Goal: Complete application form: Complete application form

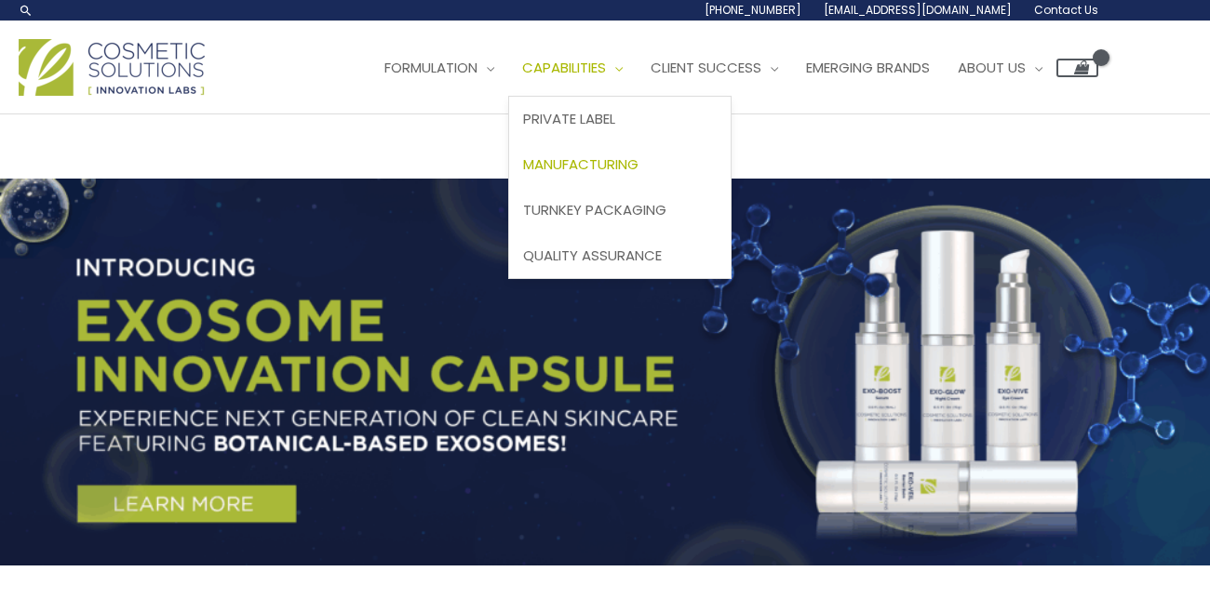
click at [523, 174] on span "Manufacturing" at bounding box center [580, 164] width 115 height 20
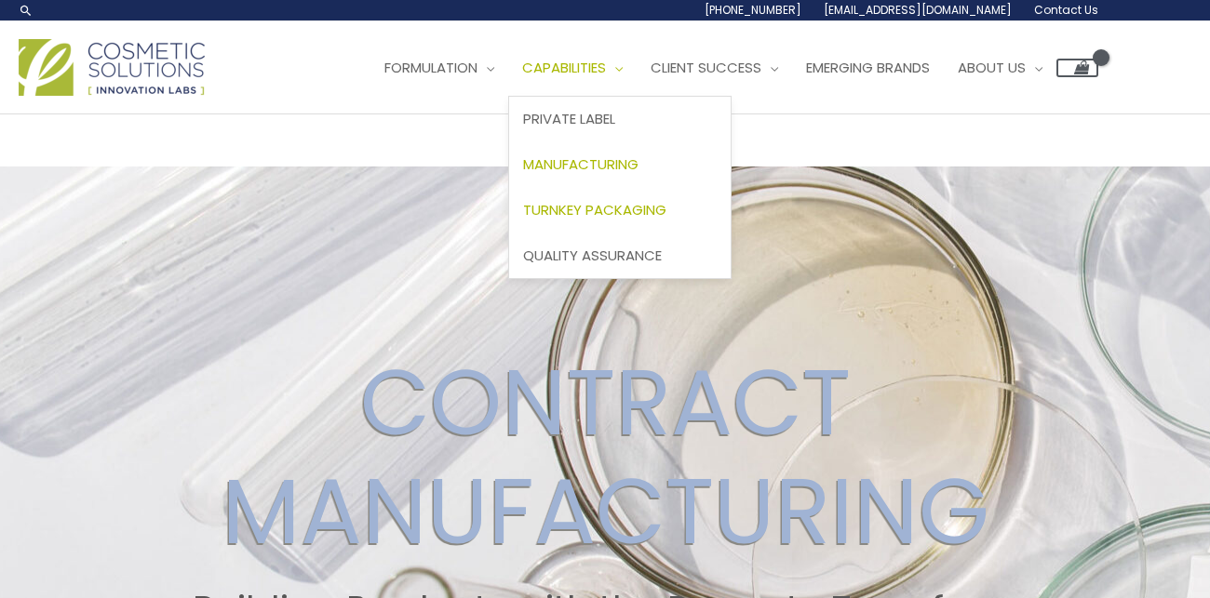
click at [523, 220] on span "Turnkey Packaging" at bounding box center [594, 210] width 143 height 20
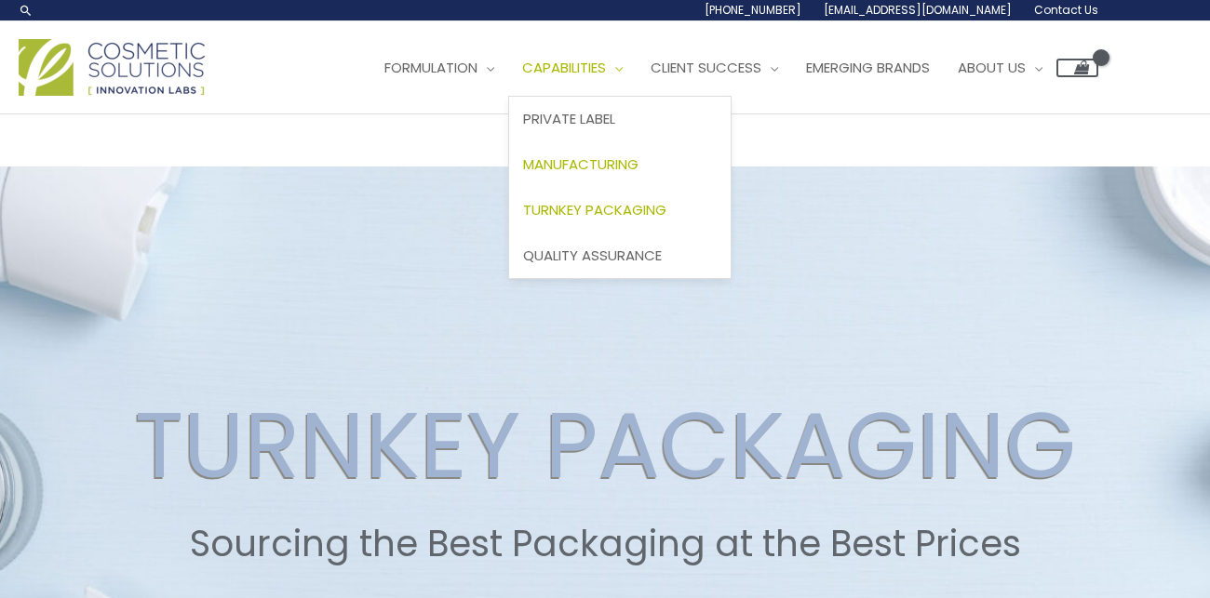
click at [523, 174] on span "Manufacturing" at bounding box center [580, 164] width 115 height 20
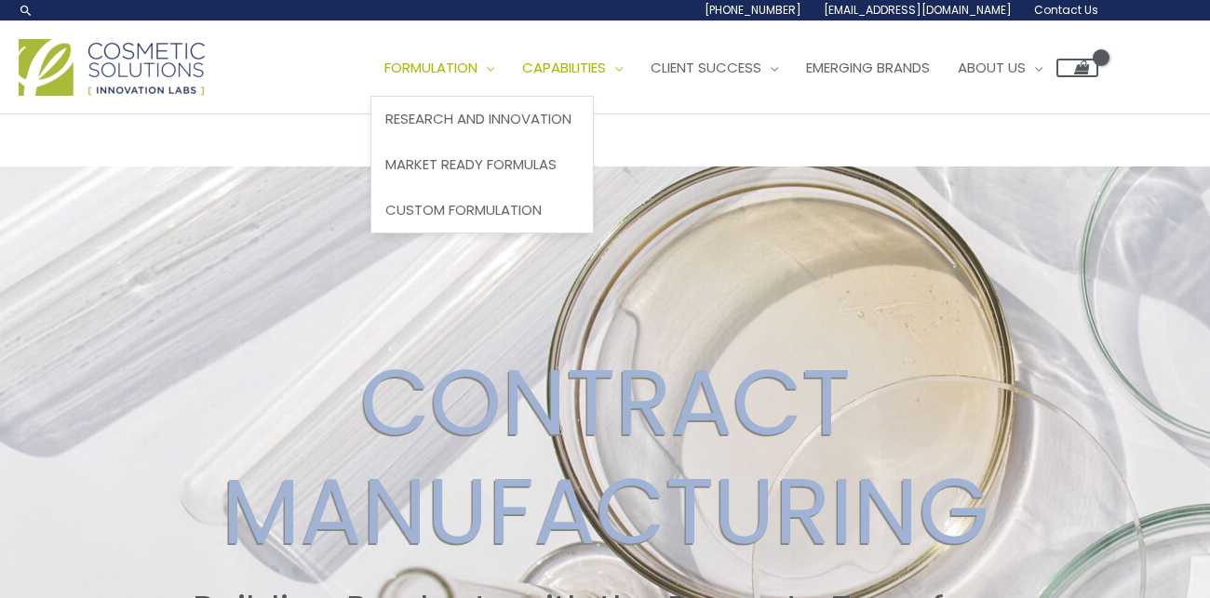
click at [370, 96] on link "Formulation" at bounding box center [439, 68] width 138 height 56
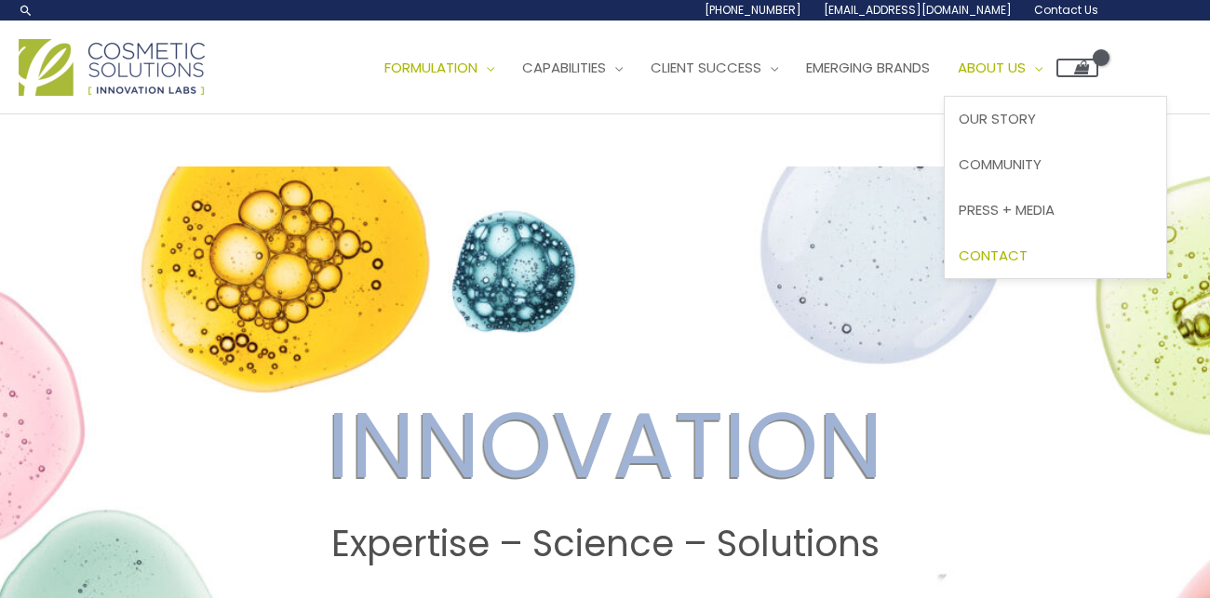
click at [944, 278] on link "Contact" at bounding box center [1054, 256] width 221 height 46
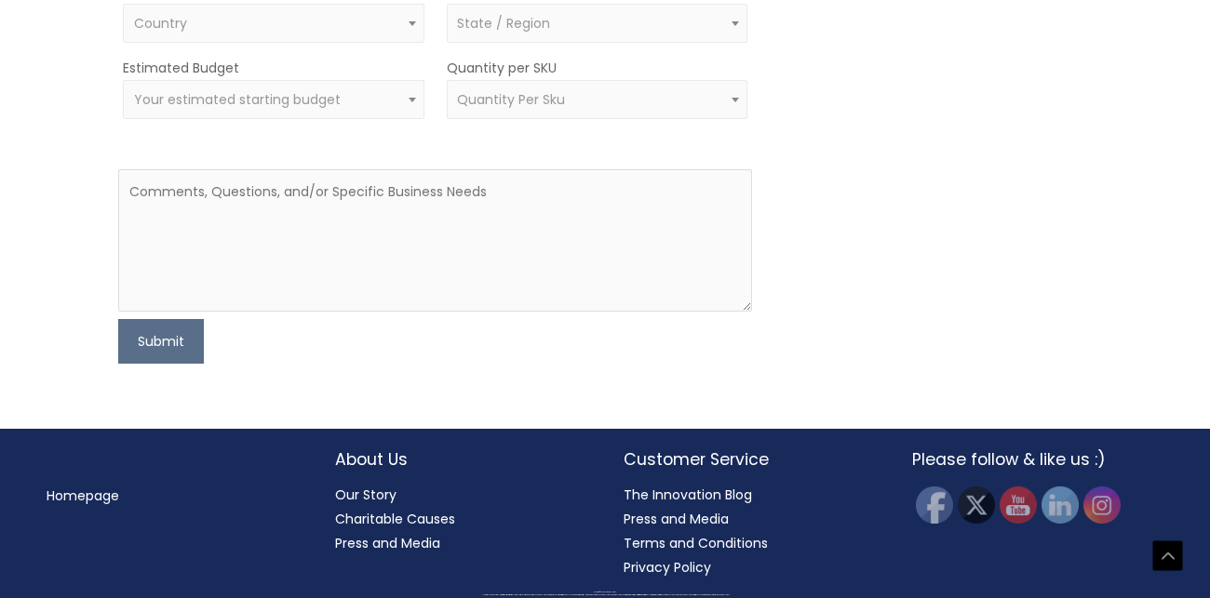
scroll to position [1038, 0]
type input "natnael"
type input "teweldebrhan"
select select "Uganda"
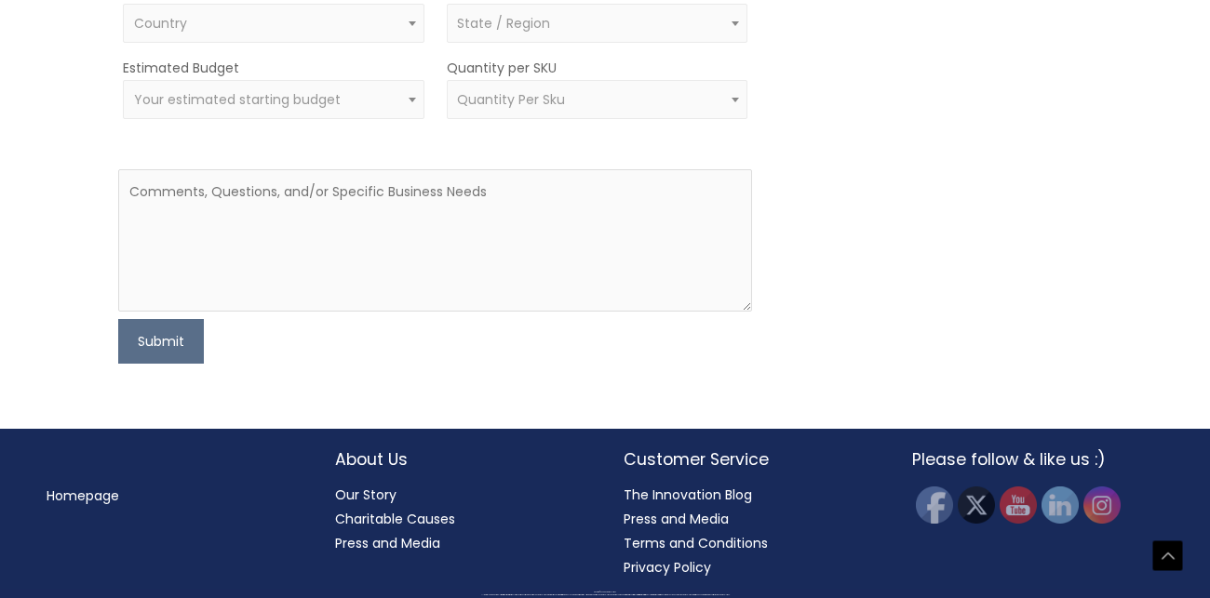
select select
type input "iredcenceskincare@gmail.com"
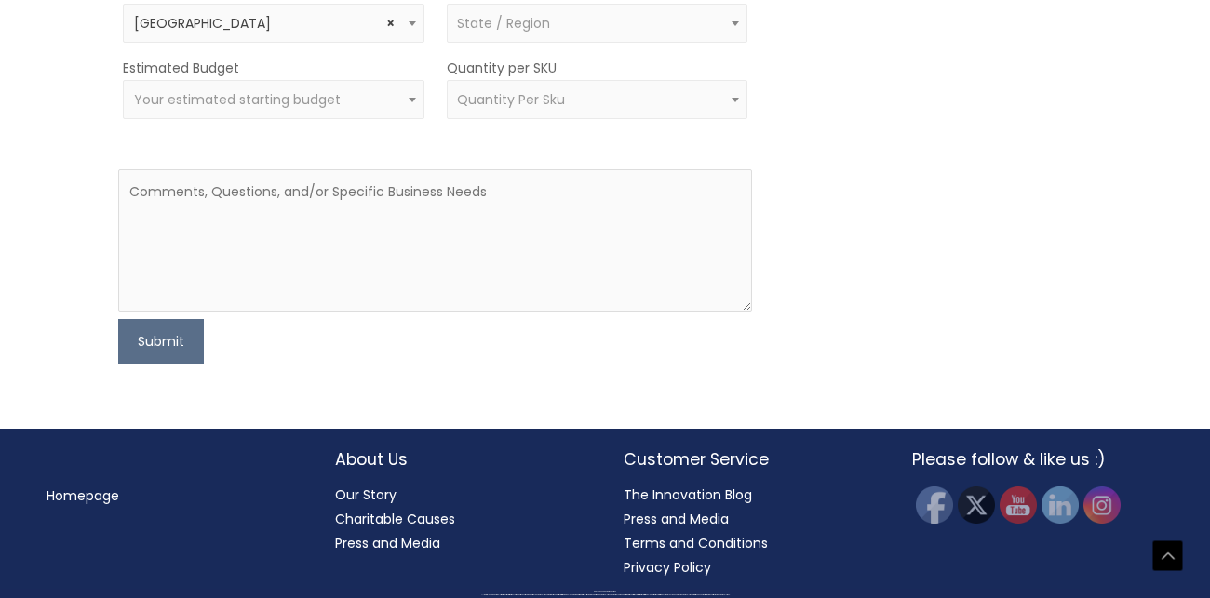
type input "0742445797"
type input "Iredecence"
click at [475, 33] on span "State / Region" at bounding box center [503, 23] width 93 height 19
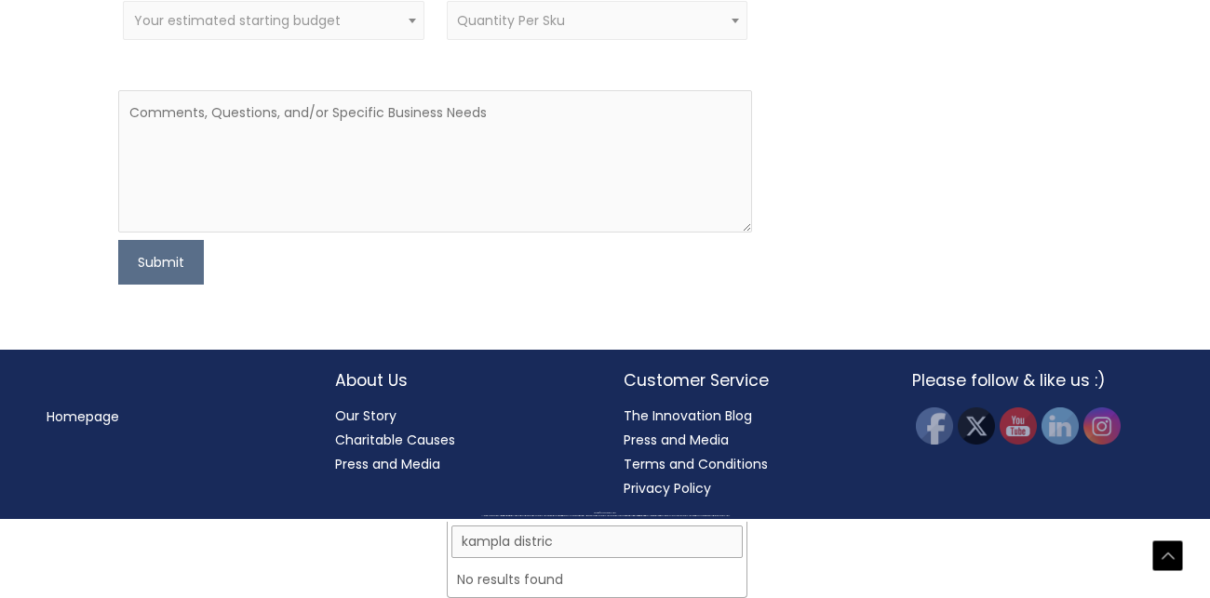
type input "kampla district"
click at [322, 30] on span "Your estimated starting budget" at bounding box center [237, 20] width 207 height 19
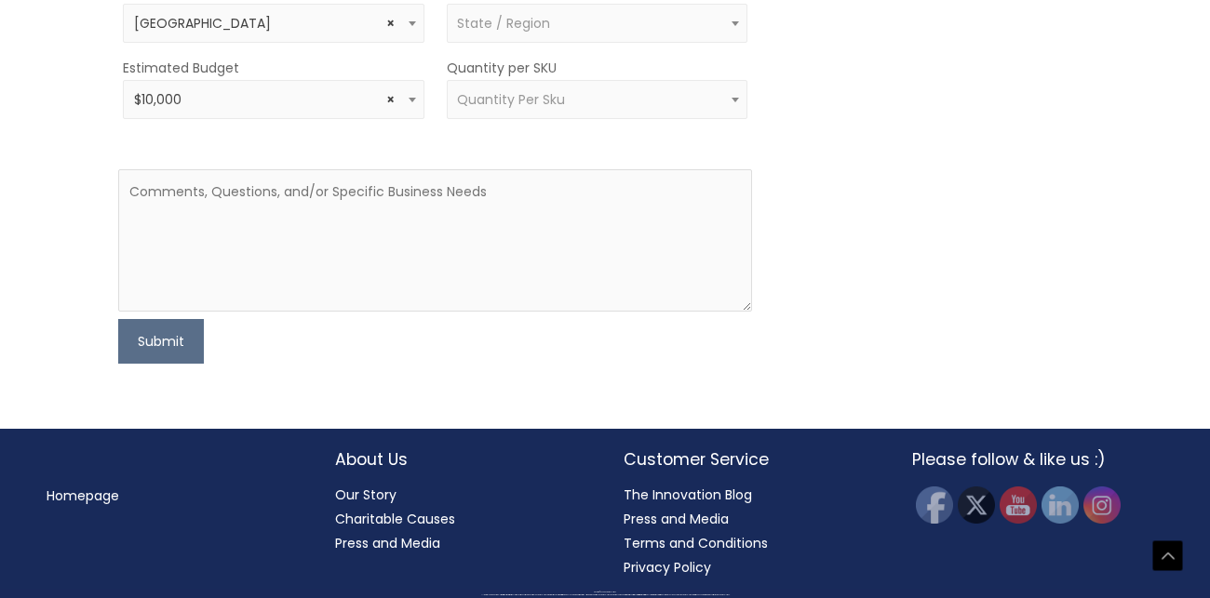
click at [283, 109] on span "× $10,000" at bounding box center [274, 100] width 280 height 18
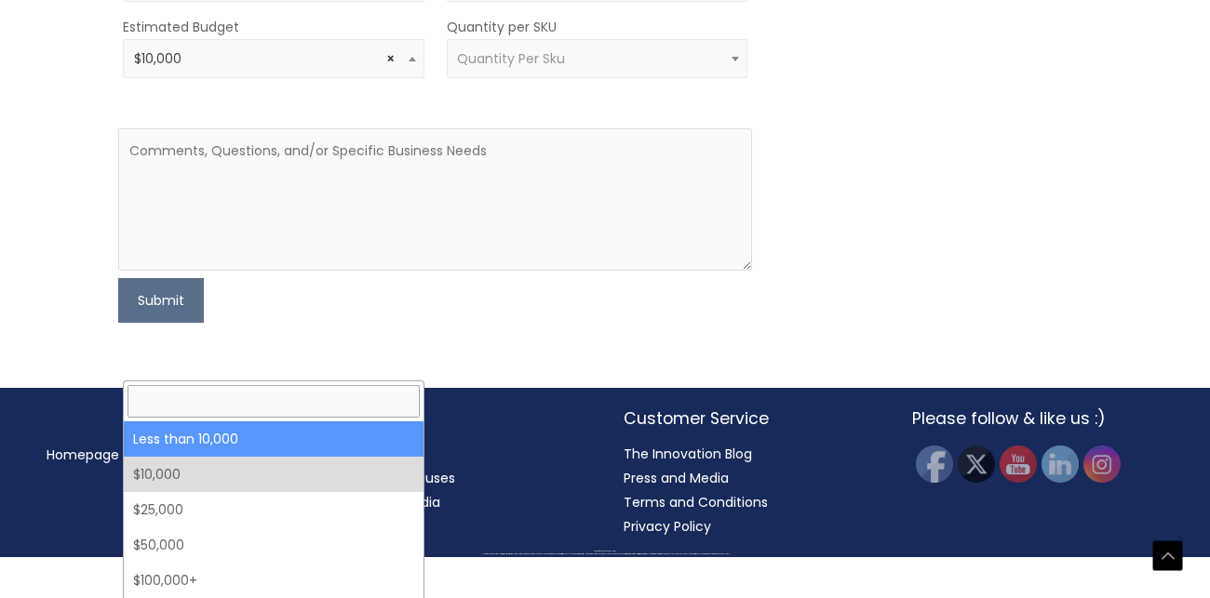
select select "-10000"
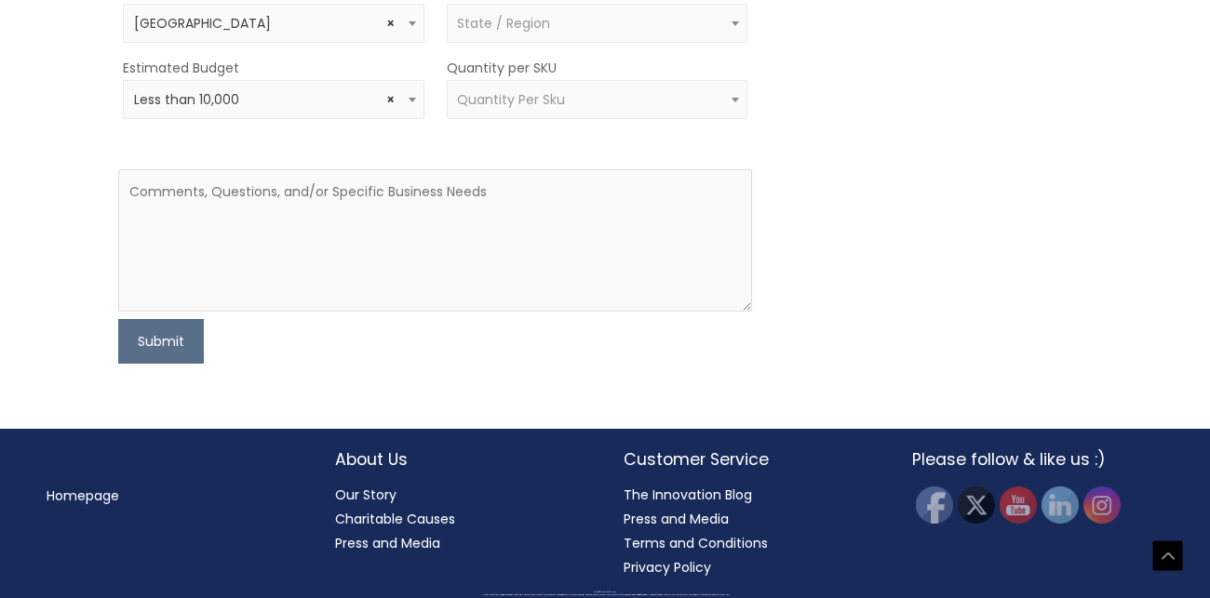
click at [476, 109] on span "Quantity Per Sku" at bounding box center [511, 99] width 108 height 19
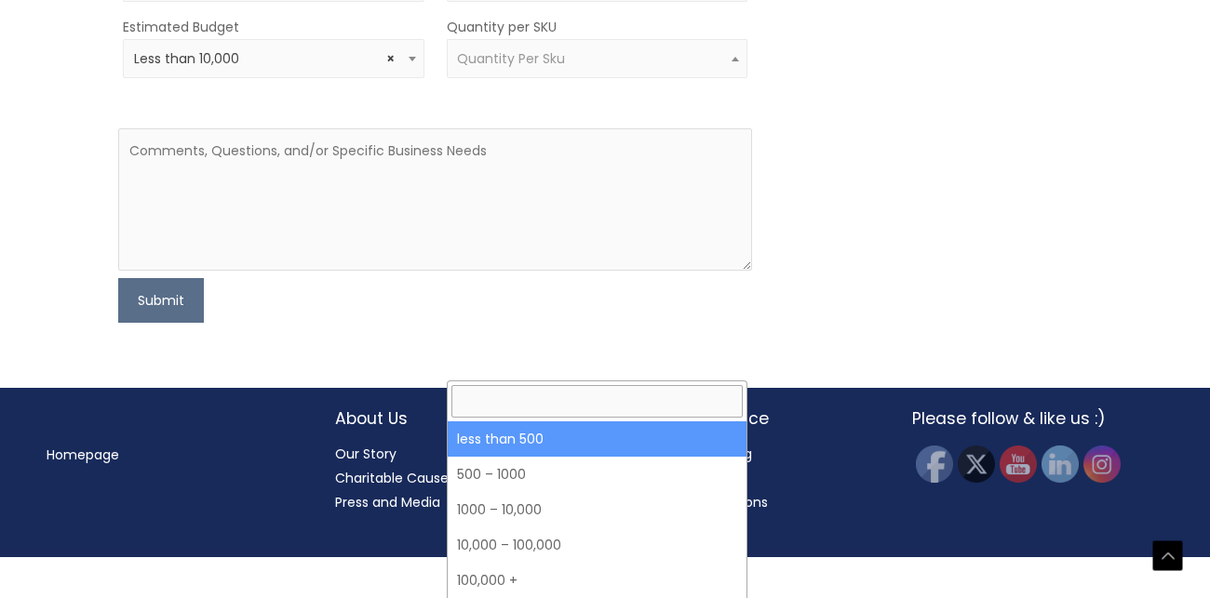
select select "3"
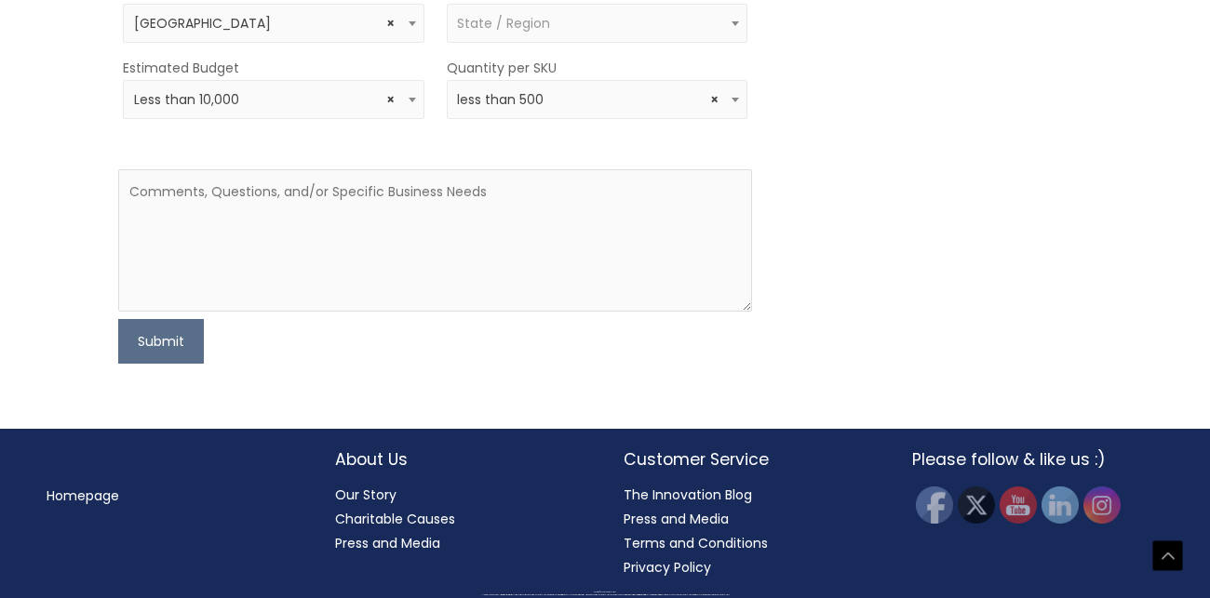
scroll to position [1279, 0]
click at [163, 364] on button "Submit" at bounding box center [161, 341] width 86 height 45
click at [236, 290] on textarea at bounding box center [435, 240] width 634 height 142
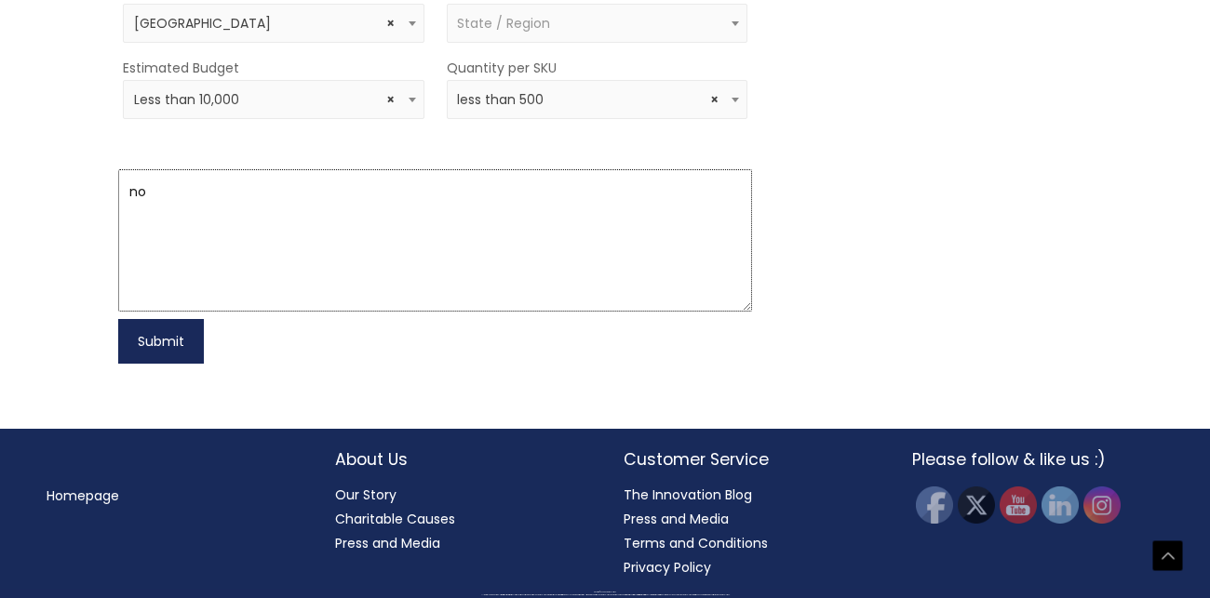
type textarea "no"
click at [193, 364] on button "Submit" at bounding box center [161, 341] width 86 height 45
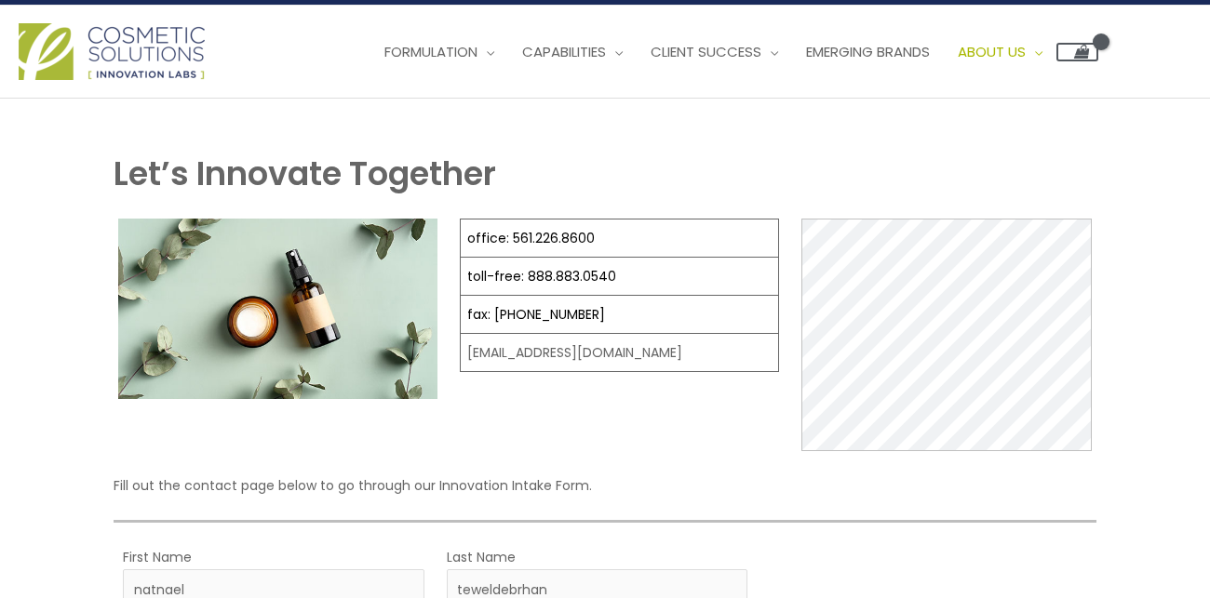
scroll to position [0, 0]
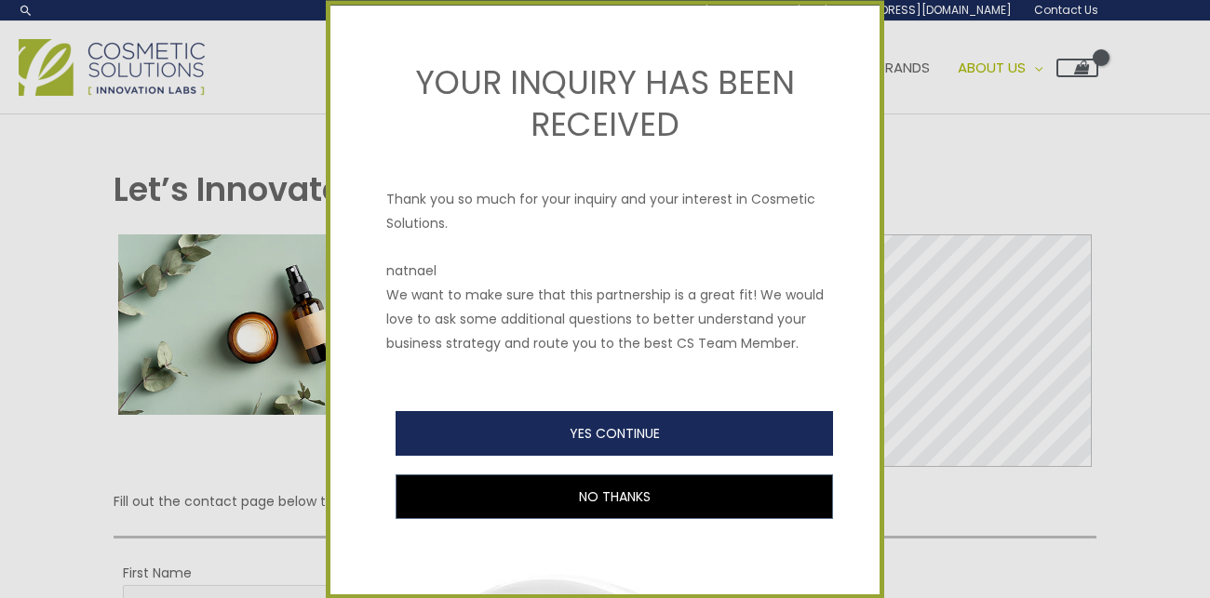
click at [562, 428] on button "YES CONTINUE" at bounding box center [613, 433] width 437 height 45
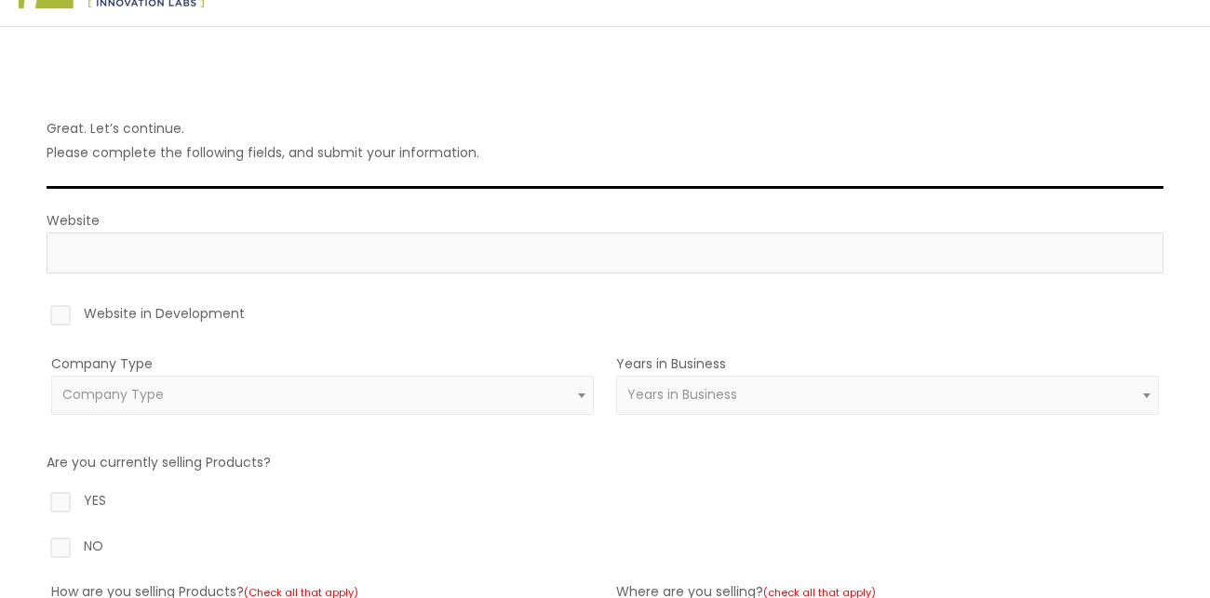
scroll to position [85, 0]
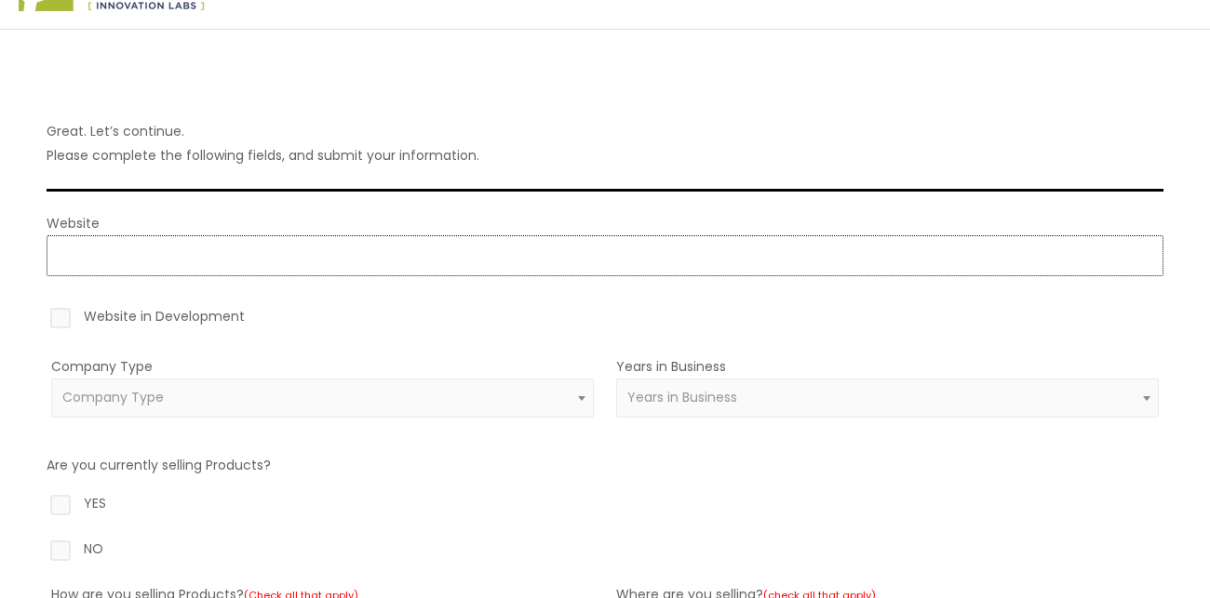
click at [94, 256] on input "Website" at bounding box center [605, 255] width 1117 height 41
click at [113, 308] on label "Website in Development" at bounding box center [605, 320] width 1117 height 32
click at [40, 308] on input "Website in Development" at bounding box center [34, 310] width 12 height 12
checkbox input "true"
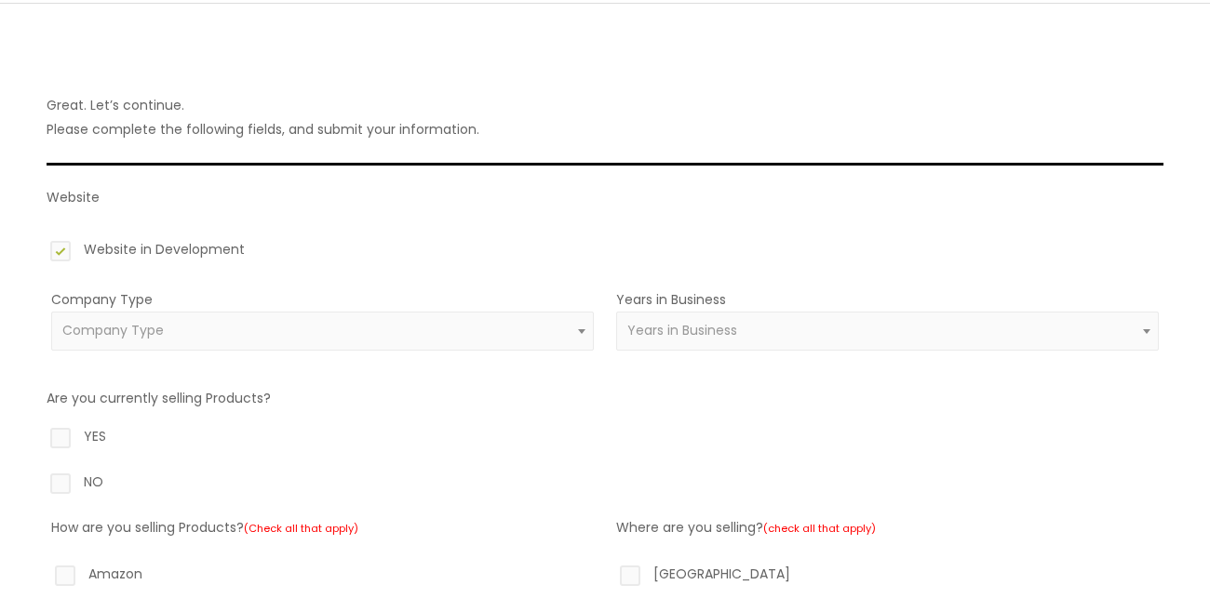
scroll to position [114, 0]
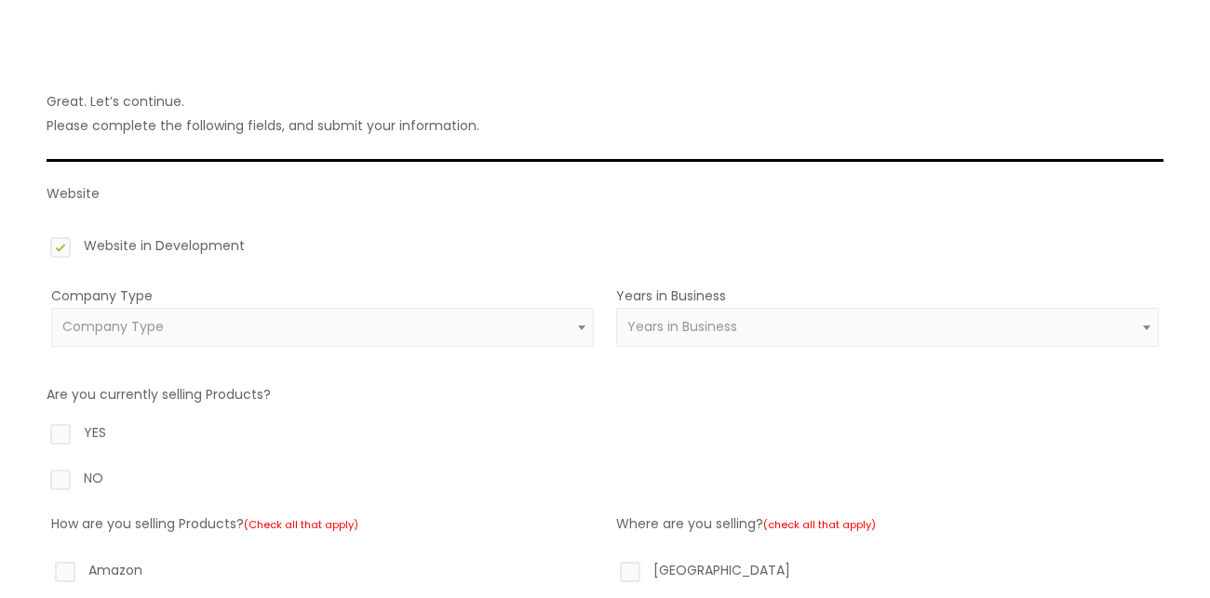
click at [113, 308] on span "Company Type" at bounding box center [322, 327] width 542 height 39
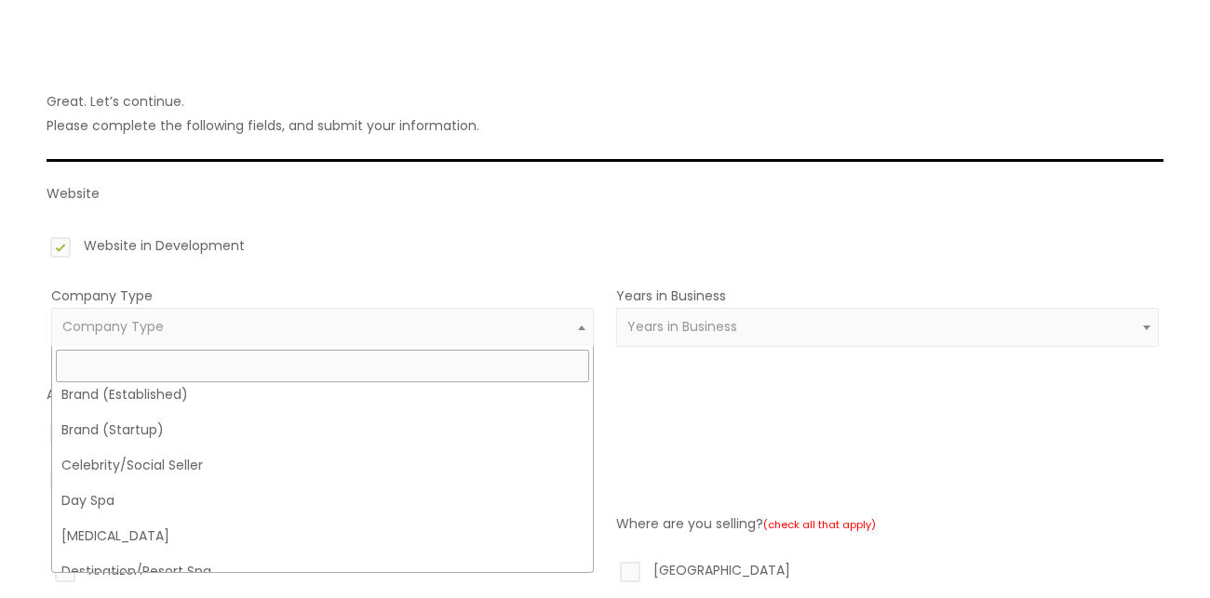
scroll to position [0, 0]
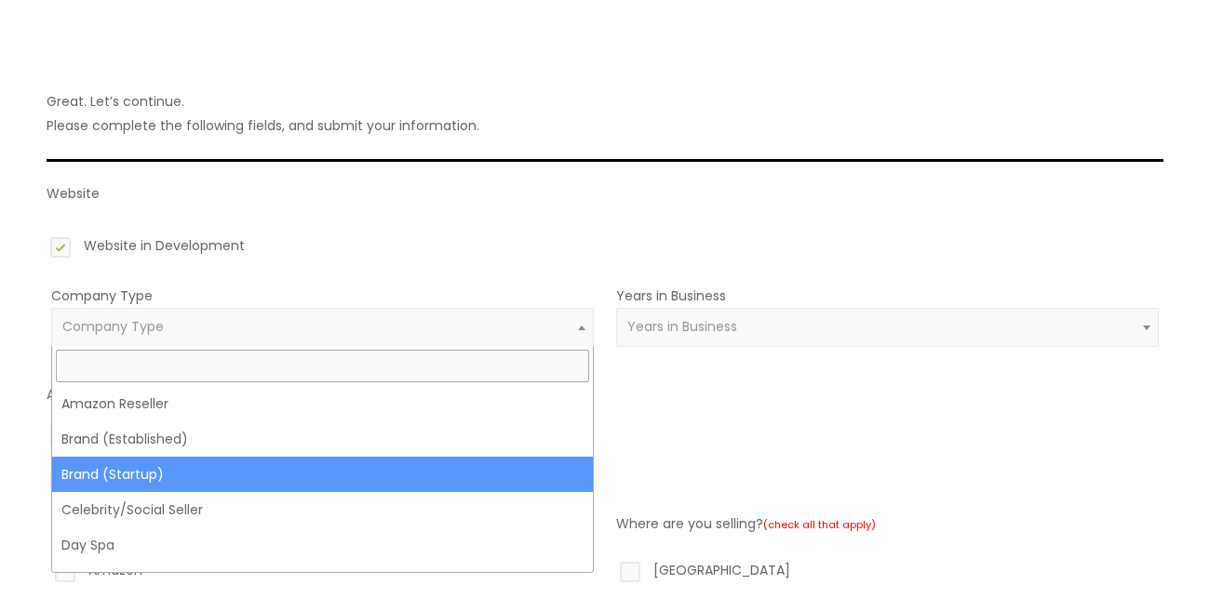
select select "39"
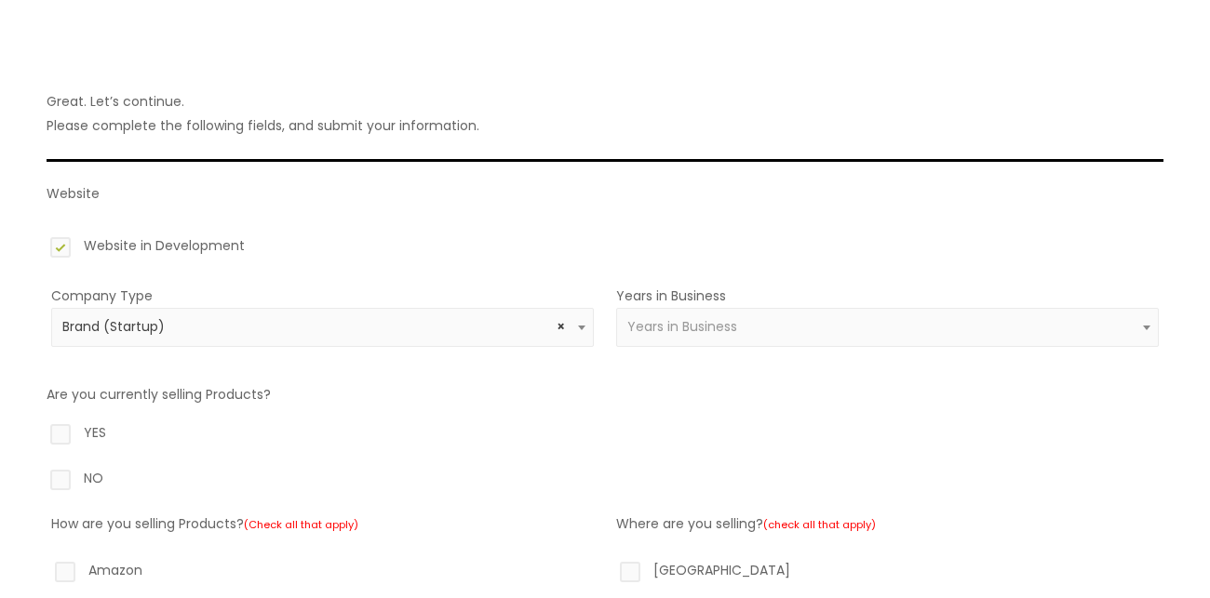
click at [645, 329] on span "Years in Business" at bounding box center [682, 326] width 110 height 19
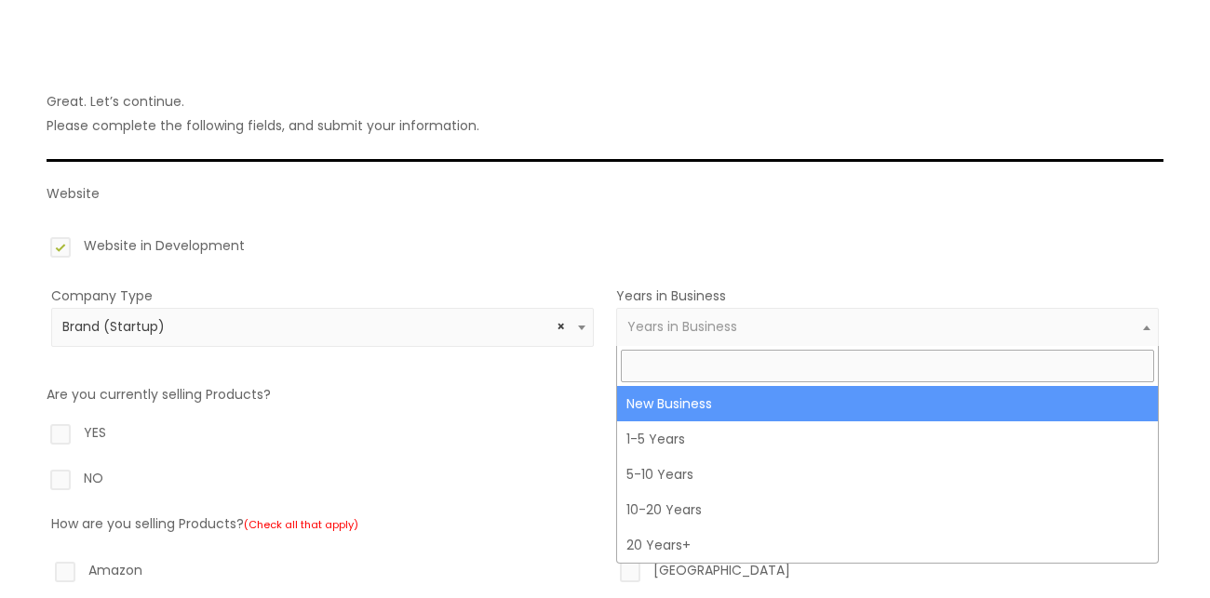
select select "1"
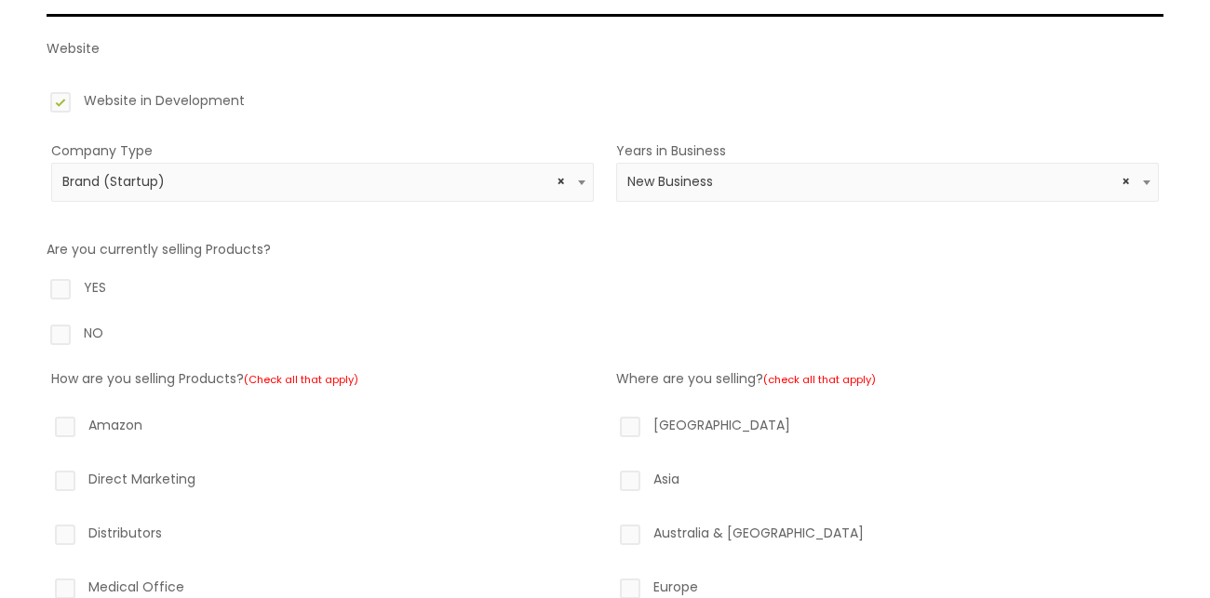
scroll to position [261, 0]
click at [96, 326] on label "NO" at bounding box center [605, 336] width 1117 height 32
click at [40, 326] on input "NO" at bounding box center [34, 326] width 12 height 12
radio input "true"
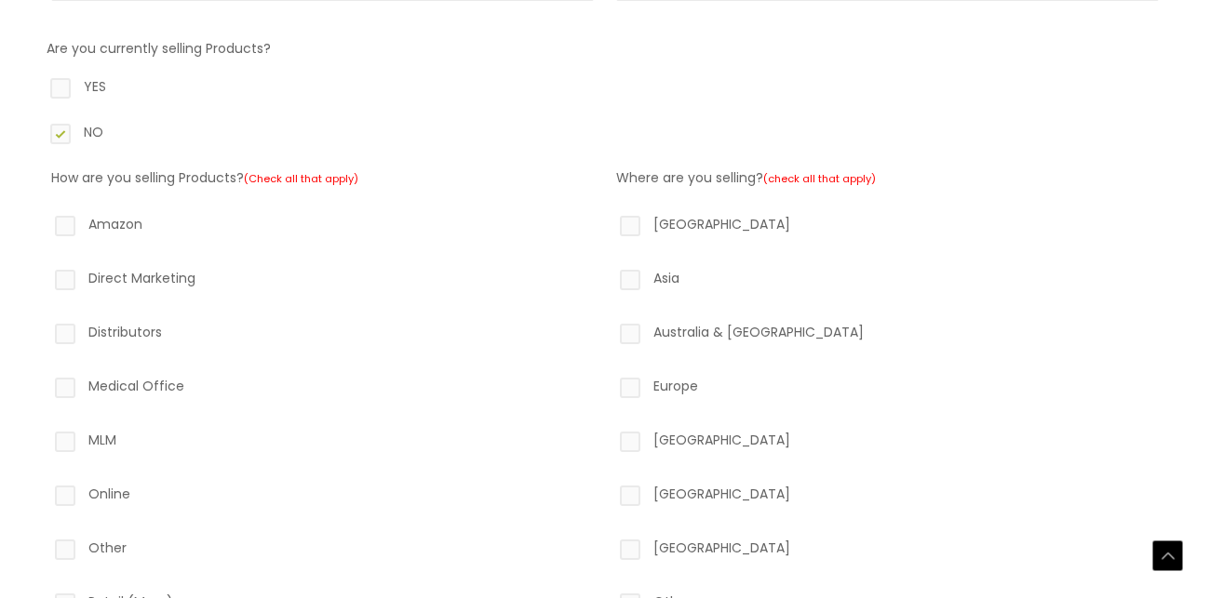
scroll to position [466, 0]
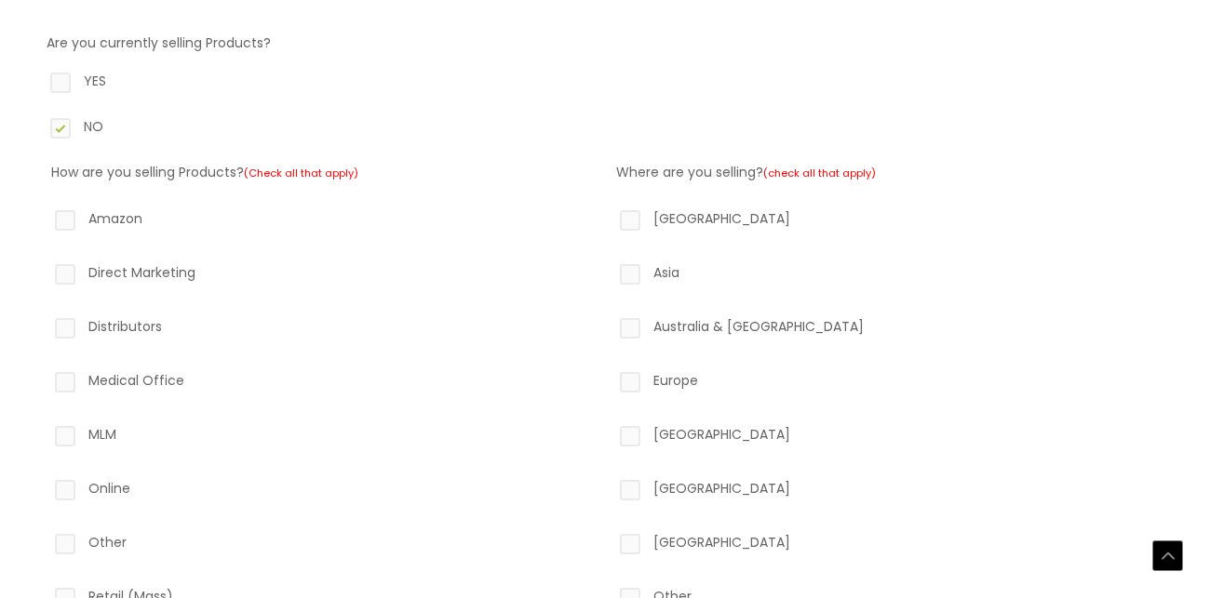
click at [96, 326] on label "Distributors" at bounding box center [322, 331] width 542 height 32
click at [45, 326] on input "Distributors" at bounding box center [39, 321] width 12 height 12
checkbox input "true"
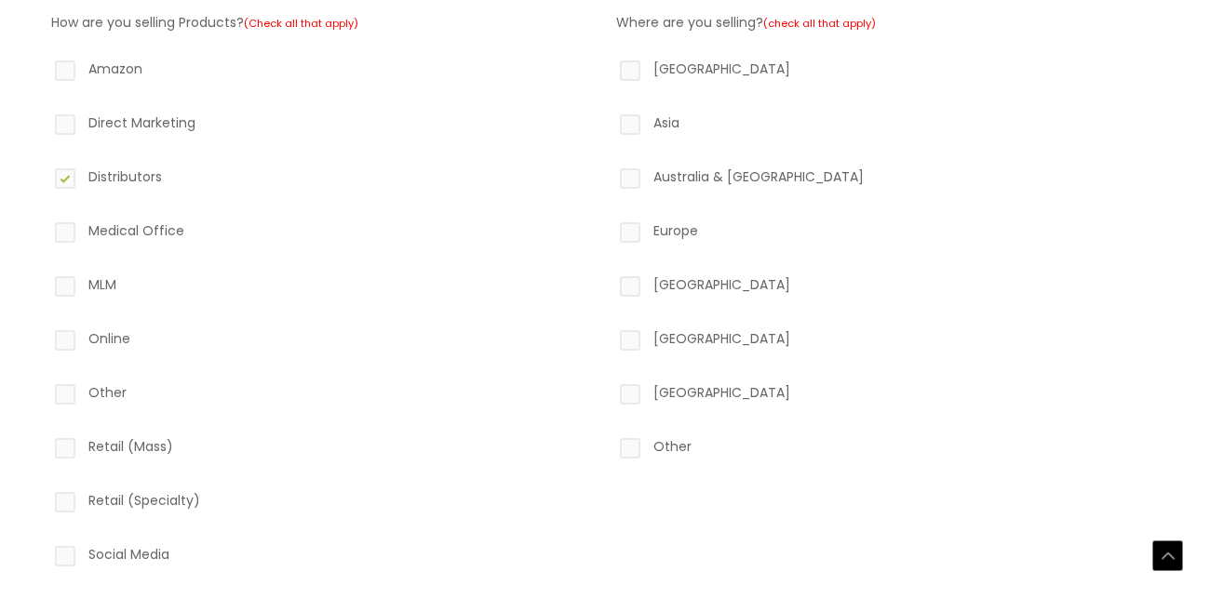
scroll to position [618, 0]
click at [96, 326] on label "Online" at bounding box center [322, 341] width 542 height 32
click at [45, 326] on input "Online" at bounding box center [39, 331] width 12 height 12
checkbox input "true"
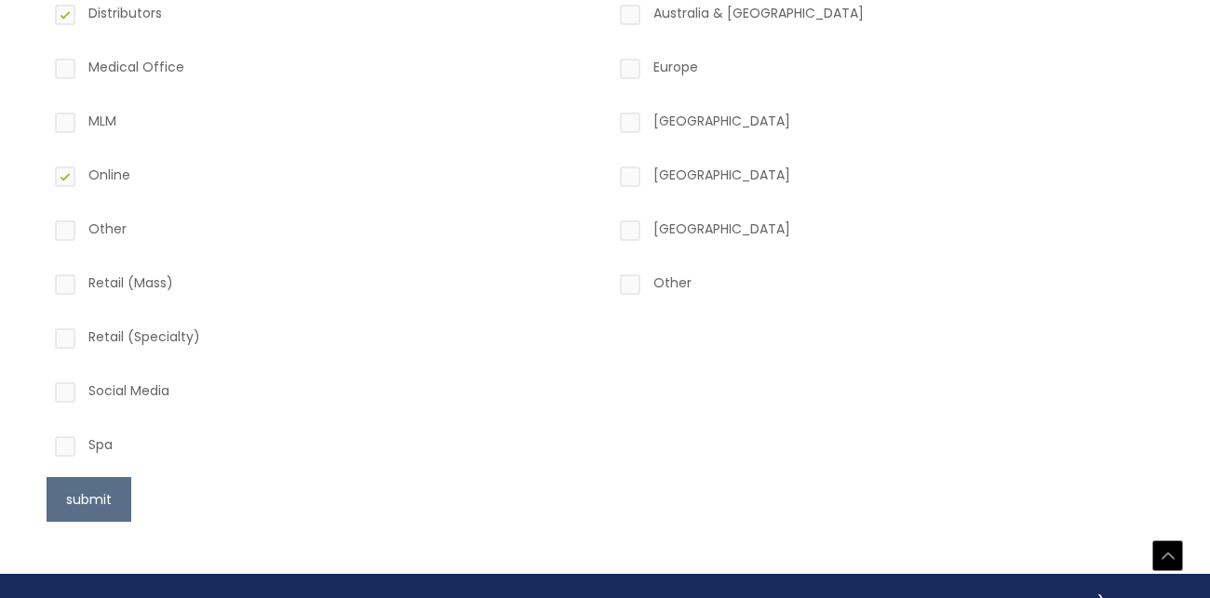
scroll to position [781, 0]
click at [81, 396] on label "Social Media" at bounding box center [322, 394] width 542 height 32
click at [45, 390] on input "Social Media" at bounding box center [39, 384] width 12 height 12
click at [81, 396] on label "Social Media" at bounding box center [322, 394] width 542 height 32
click at [45, 390] on input "Social Media" at bounding box center [39, 384] width 12 height 12
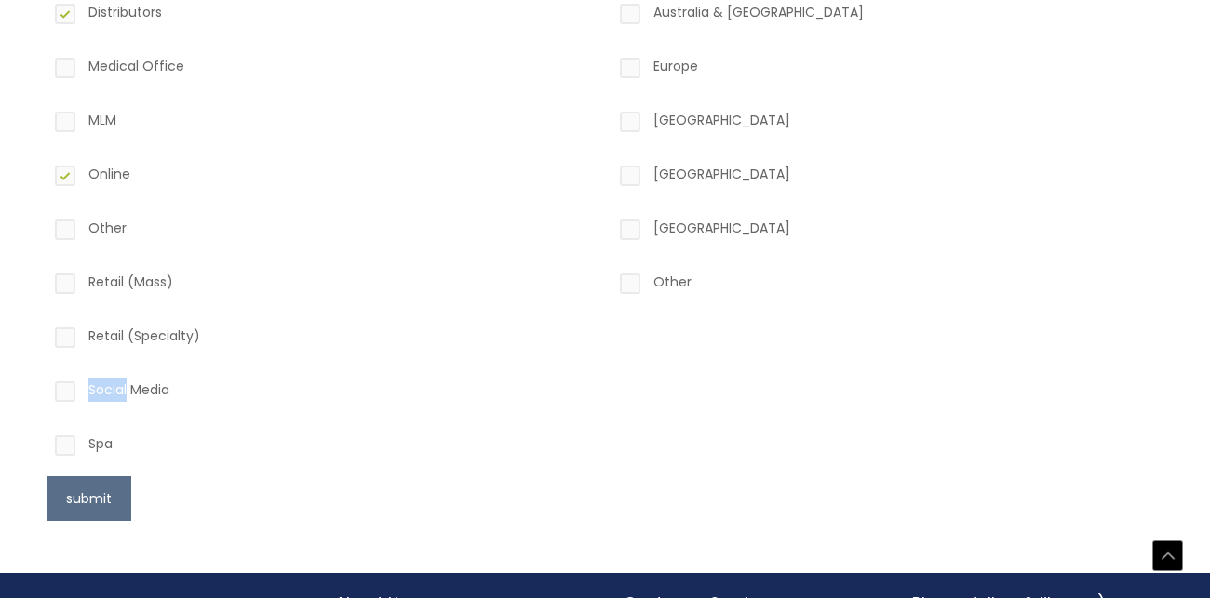
click at [81, 396] on label "Social Media" at bounding box center [322, 394] width 542 height 32
click at [45, 390] on input "Social Media" at bounding box center [39, 384] width 12 height 12
checkbox input "true"
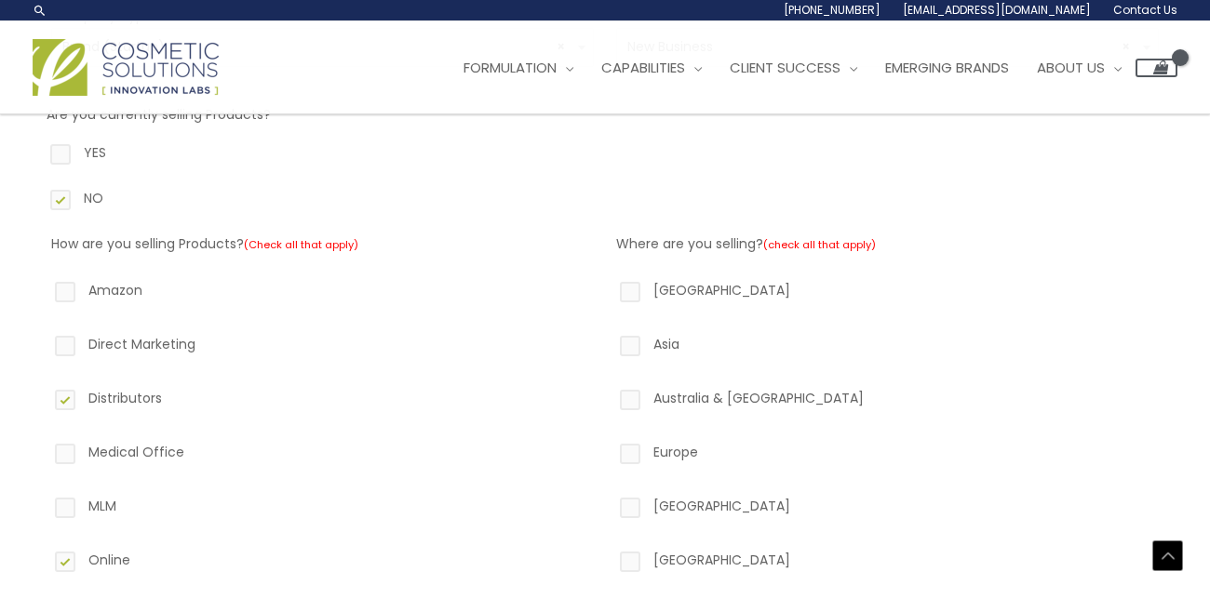
scroll to position [394, 0]
click at [742, 282] on label "North America" at bounding box center [887, 295] width 542 height 32
click at [609, 282] on input "North America" at bounding box center [603, 285] width 12 height 12
checkbox input "true"
click at [656, 335] on label "Asia" at bounding box center [887, 349] width 542 height 32
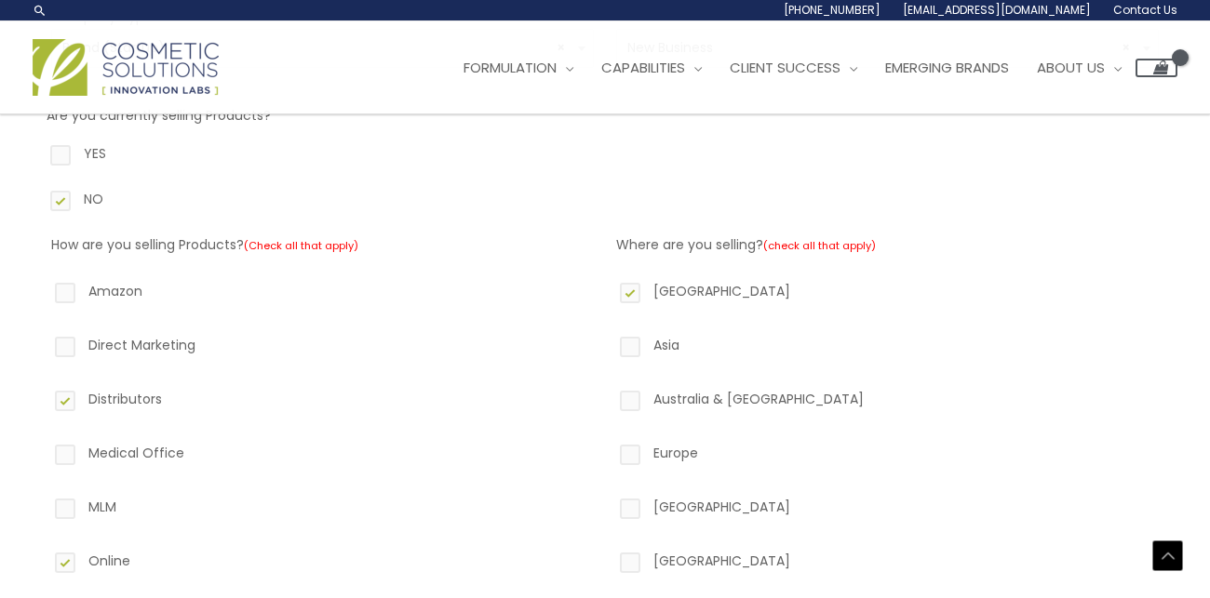
click at [609, 335] on input "Asia" at bounding box center [603, 339] width 12 height 12
checkbox input "true"
click at [656, 409] on label "Australia & New Zealand" at bounding box center [887, 403] width 542 height 32
click at [609, 399] on input "Australia & New Zealand" at bounding box center [603, 393] width 12 height 12
checkbox input "true"
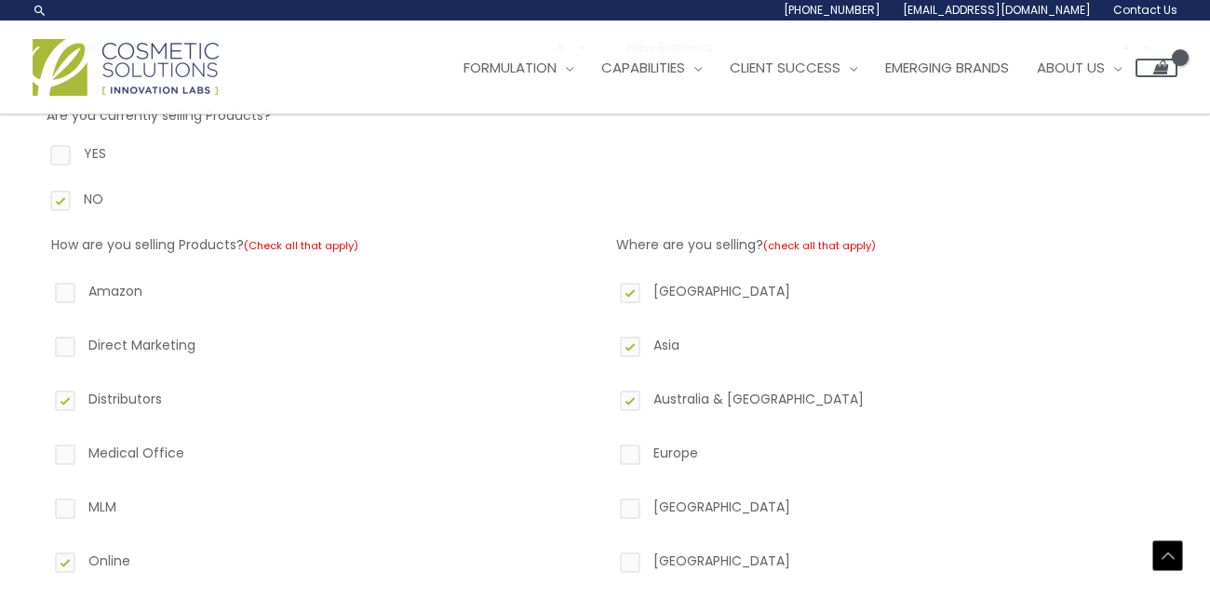
click at [657, 448] on label "Europe" at bounding box center [887, 457] width 542 height 32
click at [609, 448] on input "Europe" at bounding box center [603, 447] width 12 height 12
checkbox input "true"
click at [663, 500] on label "Africa" at bounding box center [887, 511] width 542 height 32
click at [609, 500] on input "Africa" at bounding box center [603, 501] width 12 height 12
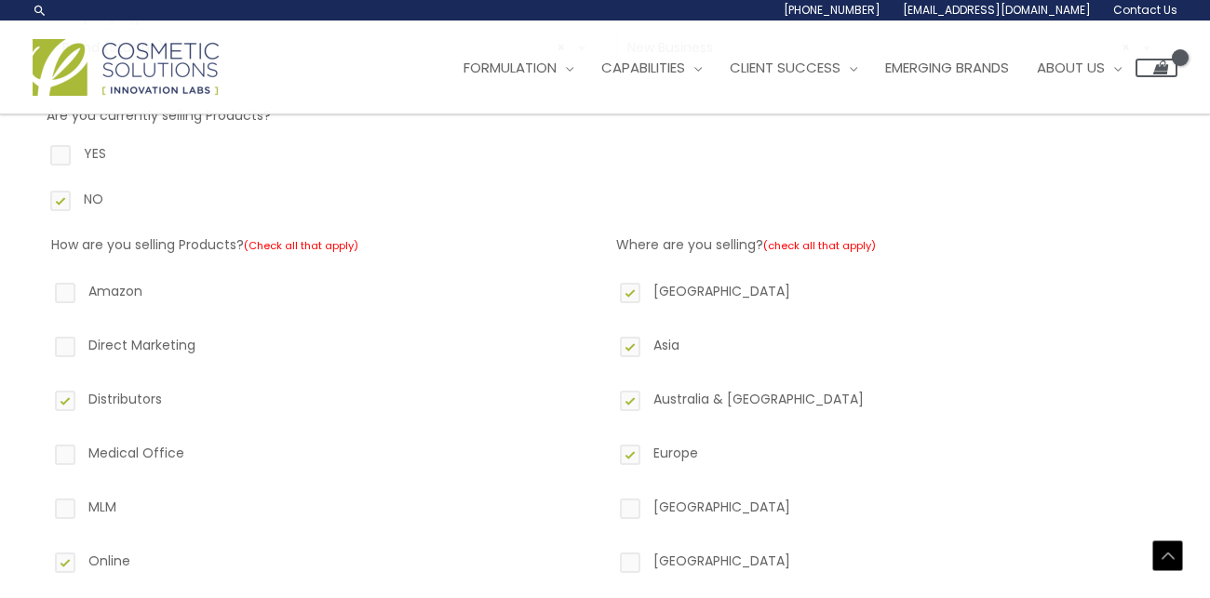
checkbox input "true"
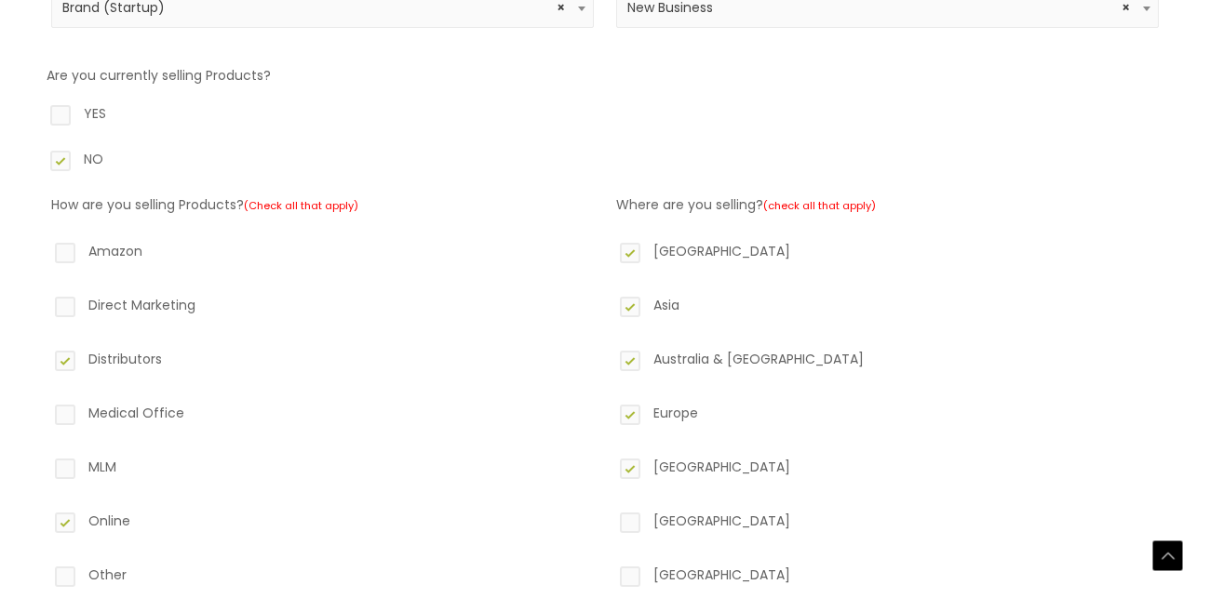
scroll to position [439, 0]
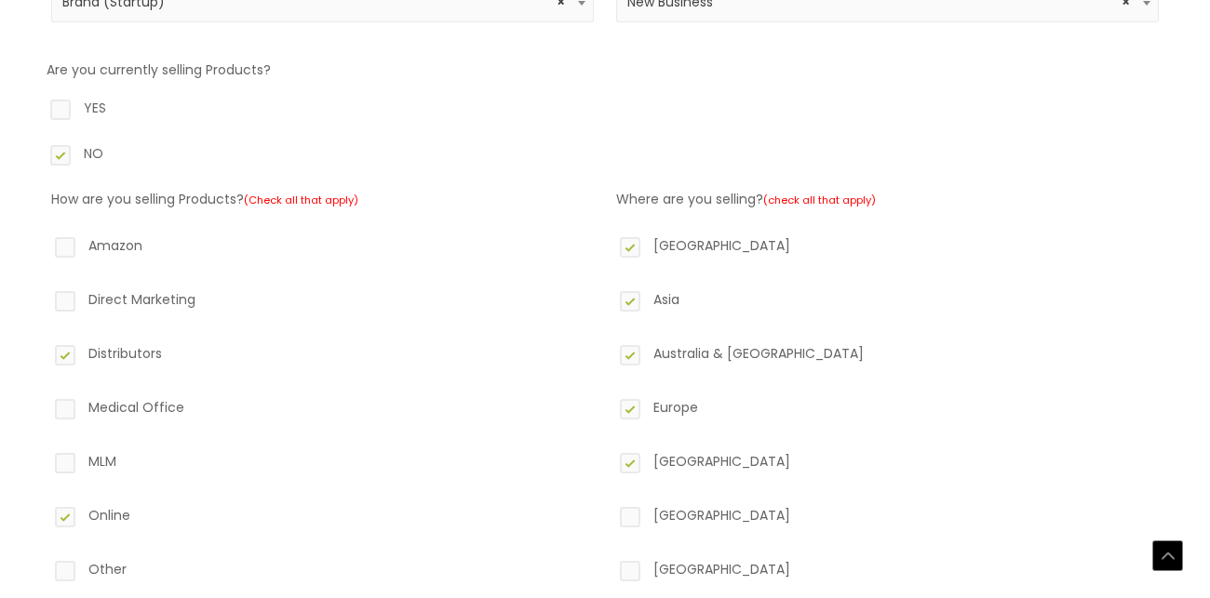
click at [662, 514] on label "South America" at bounding box center [887, 519] width 542 height 32
click at [609, 514] on input "South America" at bounding box center [603, 509] width 12 height 12
checkbox input "true"
click at [662, 575] on label "Middle East" at bounding box center [887, 573] width 542 height 32
click at [609, 569] on input "Middle East" at bounding box center [603, 563] width 12 height 12
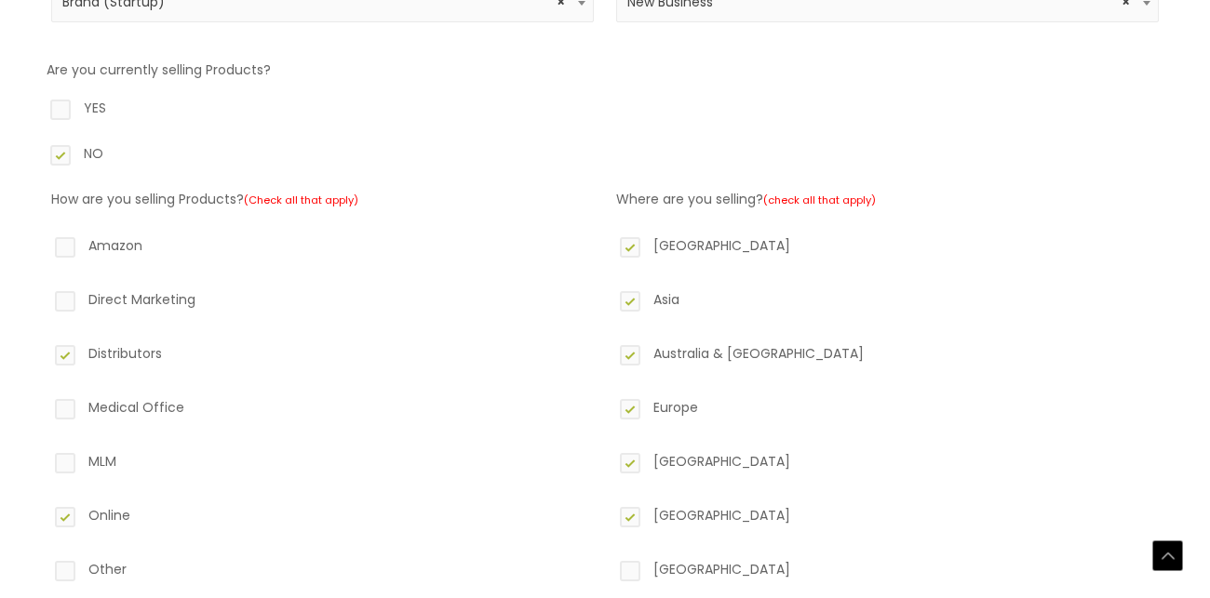
checkbox input "true"
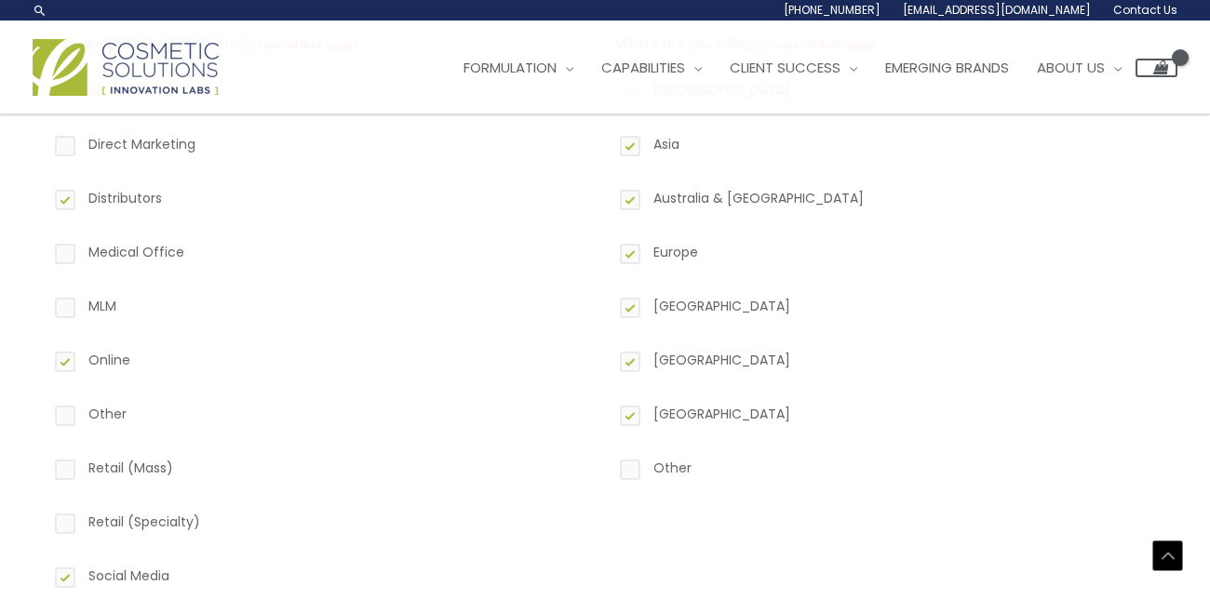
scroll to position [598, 0]
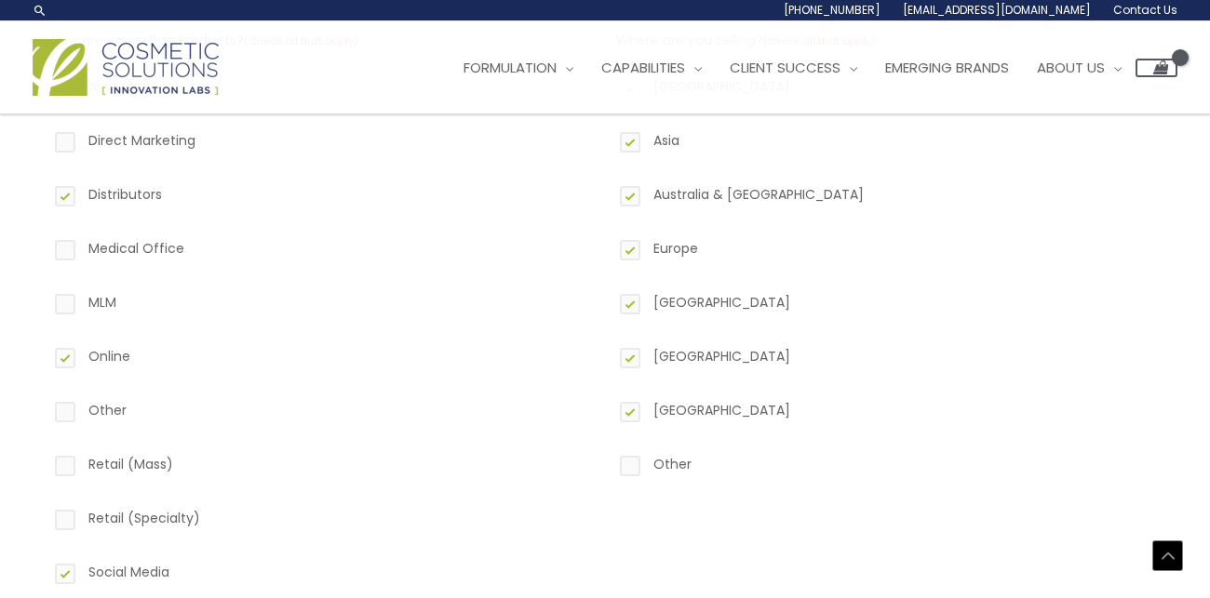
click at [156, 515] on label "Retail (Specialty)" at bounding box center [322, 522] width 542 height 32
click at [45, 515] on input "Retail (Specialty)" at bounding box center [39, 512] width 12 height 12
click at [156, 515] on label "Retail (Specialty)" at bounding box center [322, 522] width 542 height 32
click at [45, 515] on input "Retail (Specialty)" at bounding box center [39, 512] width 12 height 12
checkbox input "false"
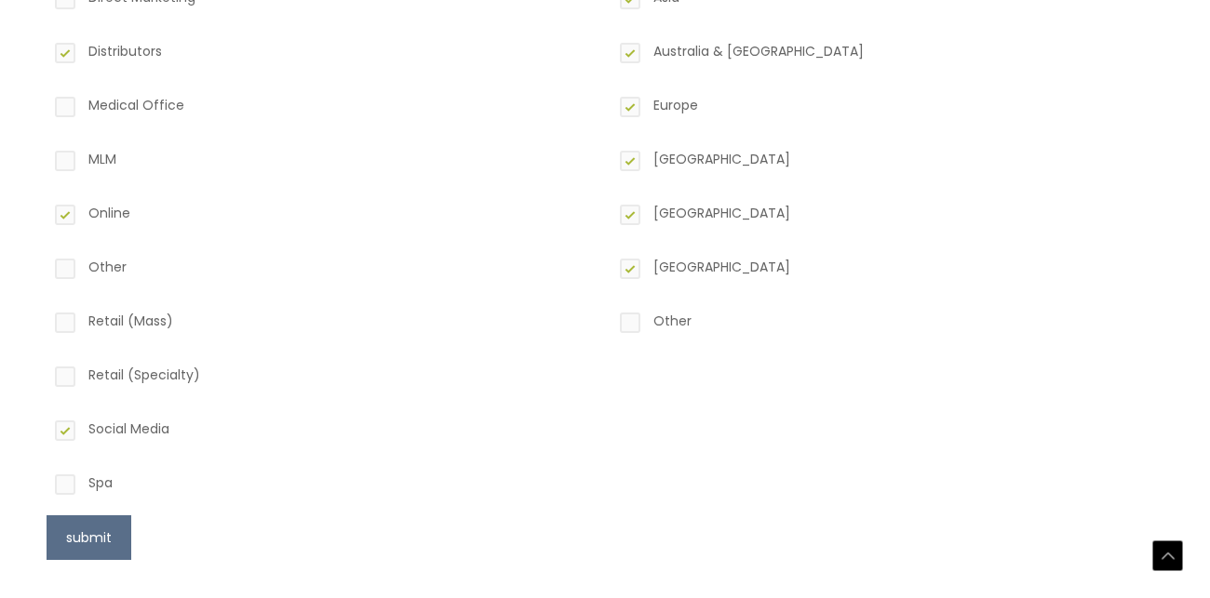
scroll to position [743, 0]
click at [103, 537] on button "submit" at bounding box center [89, 536] width 85 height 45
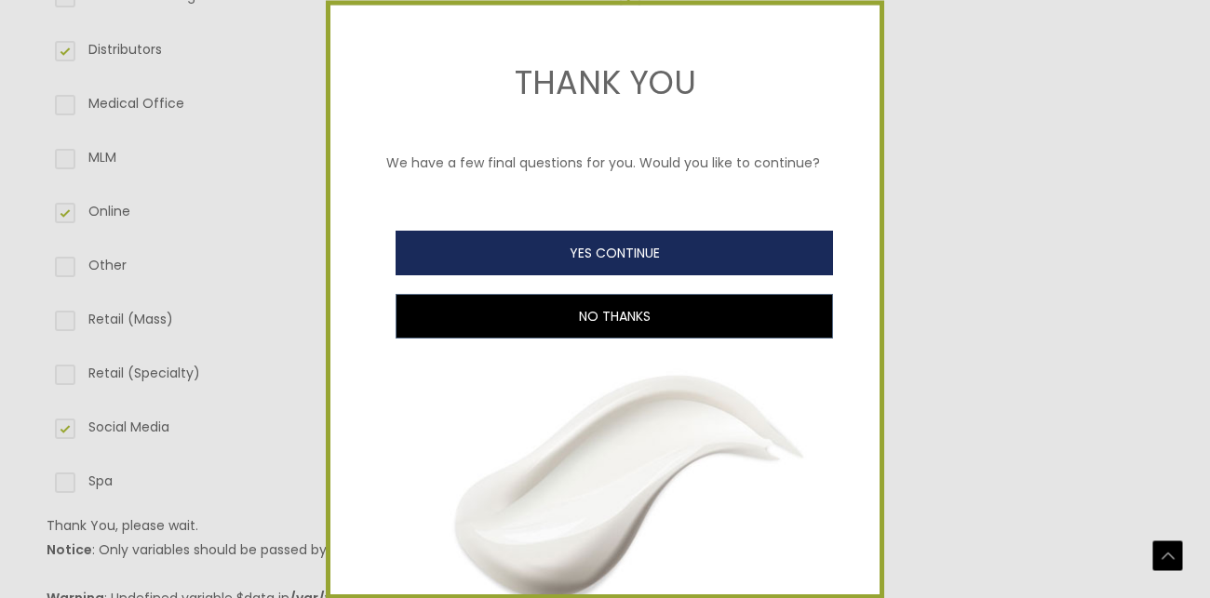
click at [490, 234] on button "YES CONTINUE" at bounding box center [613, 253] width 437 height 45
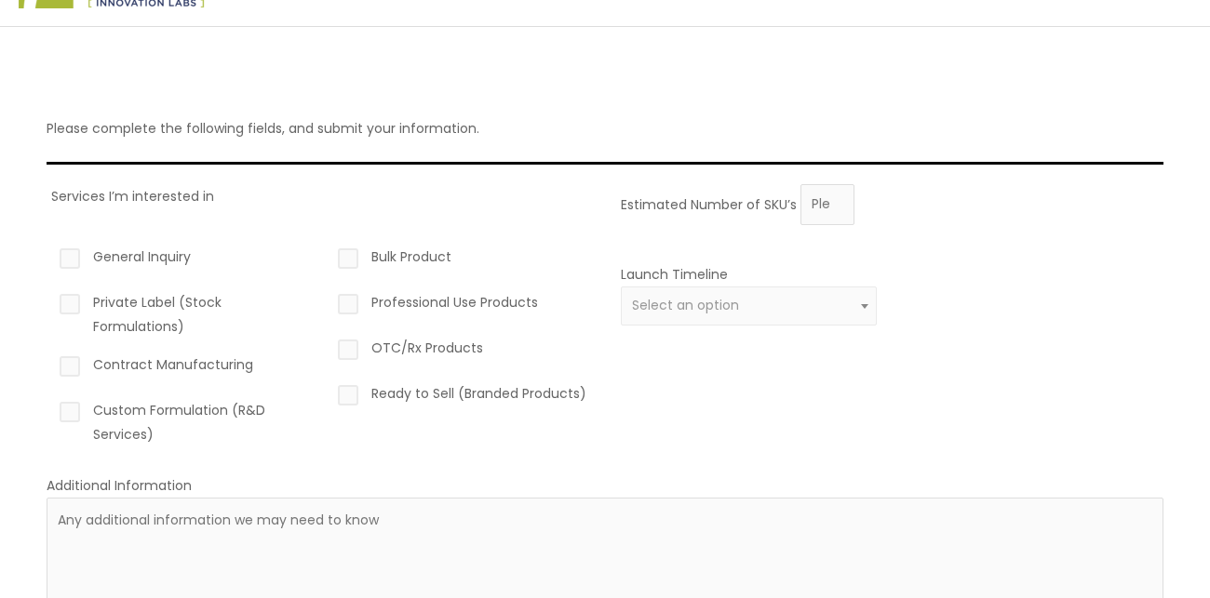
scroll to position [92, 0]
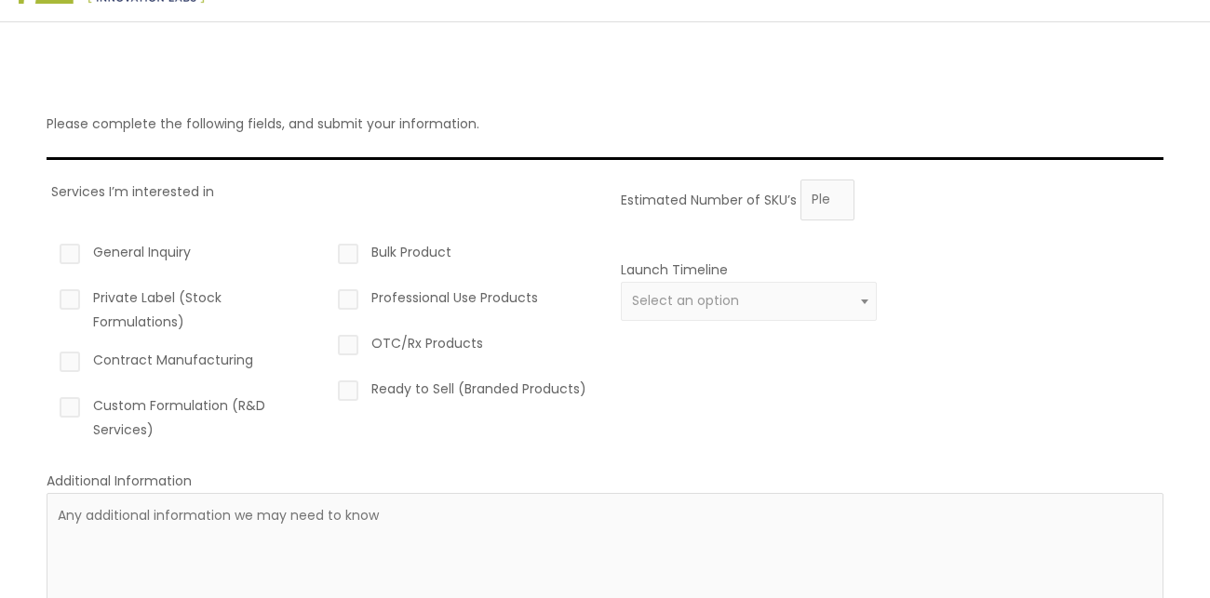
click at [185, 395] on label "Custom Formulation (R&D Services)" at bounding box center [184, 418] width 256 height 48
click at [49, 395] on input "Custom Formulation (R&D Services)" at bounding box center [43, 400] width 12 height 12
checkbox input "true"
click at [375, 236] on div "Bulk Product Professional Use Products OTC/Rx Products Ready to Sell (Branded P…" at bounding box center [462, 341] width 256 height 230
click at [375, 249] on label "Bulk Product" at bounding box center [462, 256] width 256 height 32
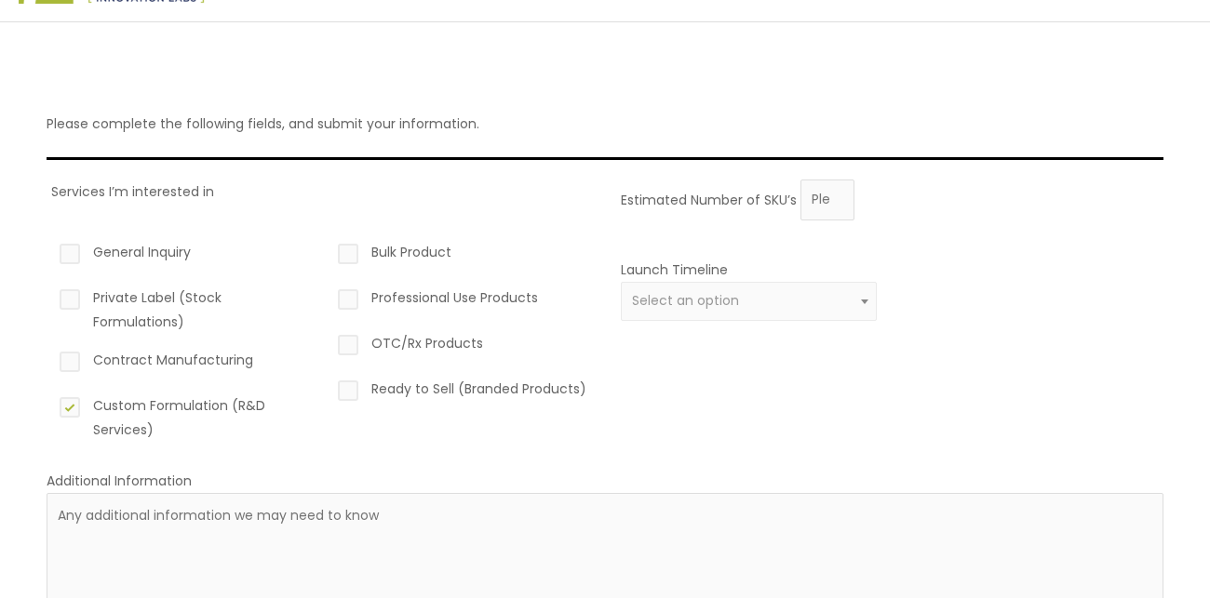
click at [328, 249] on input "Bulk Product" at bounding box center [321, 246] width 12 height 12
checkbox input "true"
click at [405, 302] on label "Professional Use Products" at bounding box center [462, 302] width 256 height 32
click at [328, 298] on input "Professional Use Products" at bounding box center [321, 292] width 12 height 12
checkbox input "true"
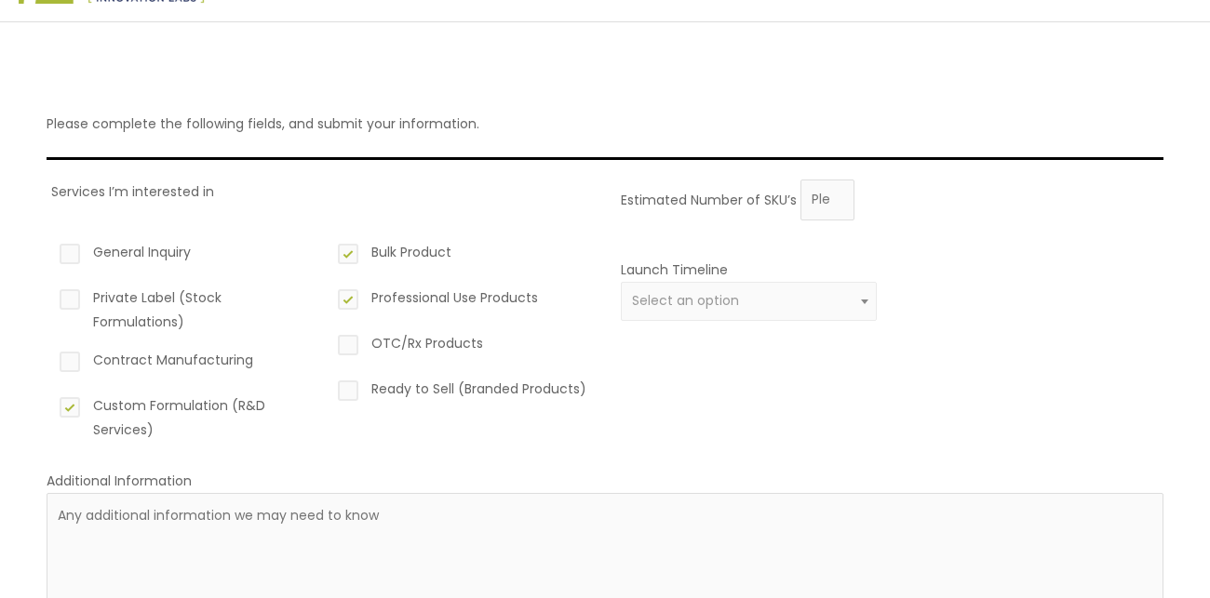
click at [225, 349] on label "Contract Manufacturing" at bounding box center [184, 364] width 256 height 32
click at [49, 349] on input "Contract Manufacturing" at bounding box center [43, 354] width 12 height 12
checkbox input "true"
click at [689, 294] on span "Select an option" at bounding box center [685, 300] width 107 height 19
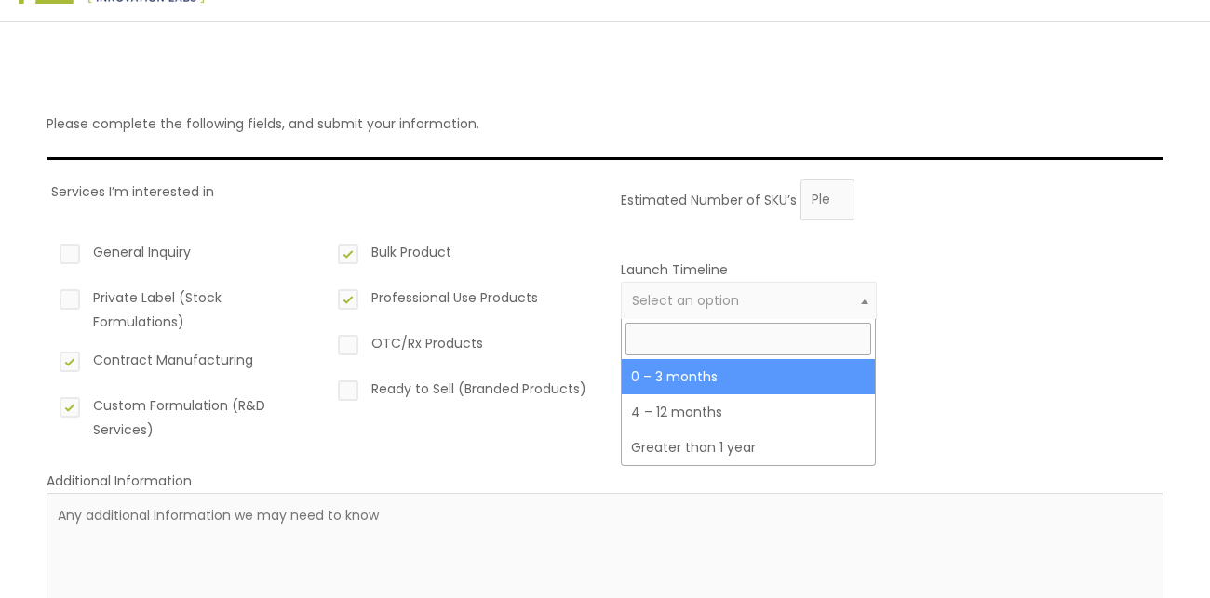
select select "2"
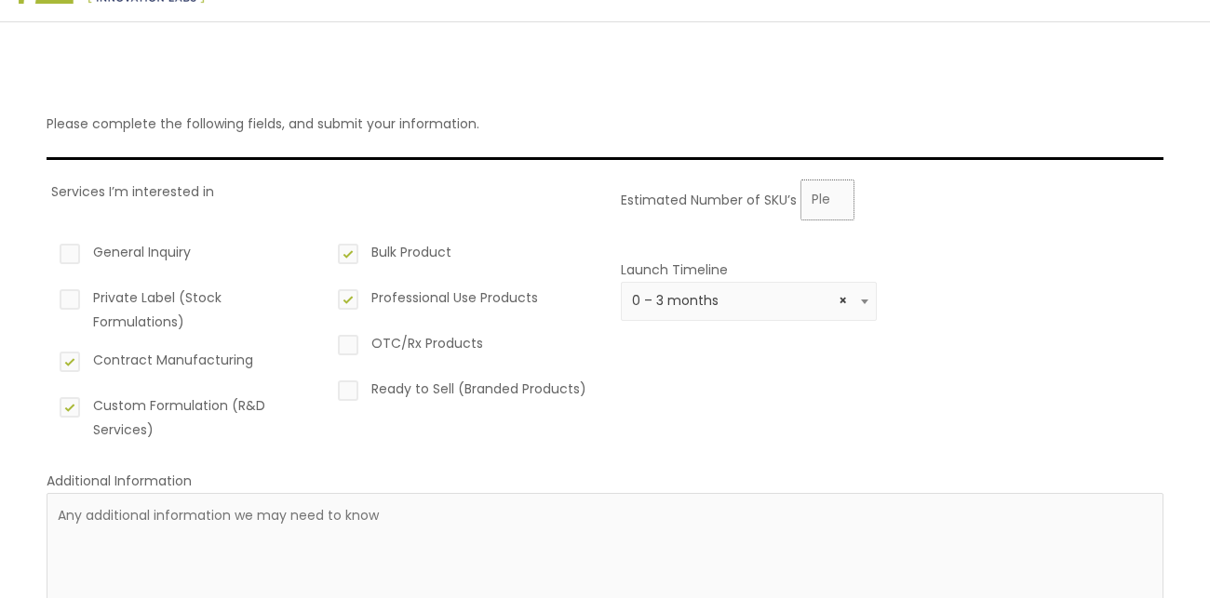
click at [821, 199] on input "Estimated Number of SKU’s" at bounding box center [827, 200] width 54 height 41
type input "0"
click at [832, 206] on input "0" at bounding box center [827, 200] width 54 height 41
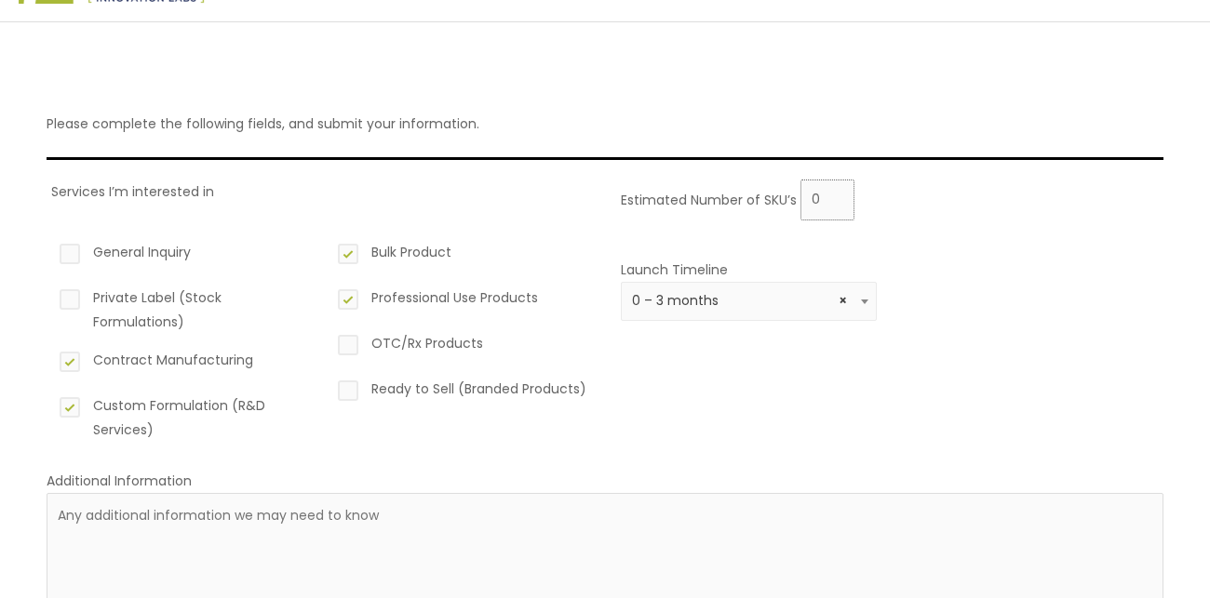
click at [832, 206] on input "0" at bounding box center [827, 200] width 54 height 41
click at [837, 206] on input "0" at bounding box center [827, 200] width 54 height 41
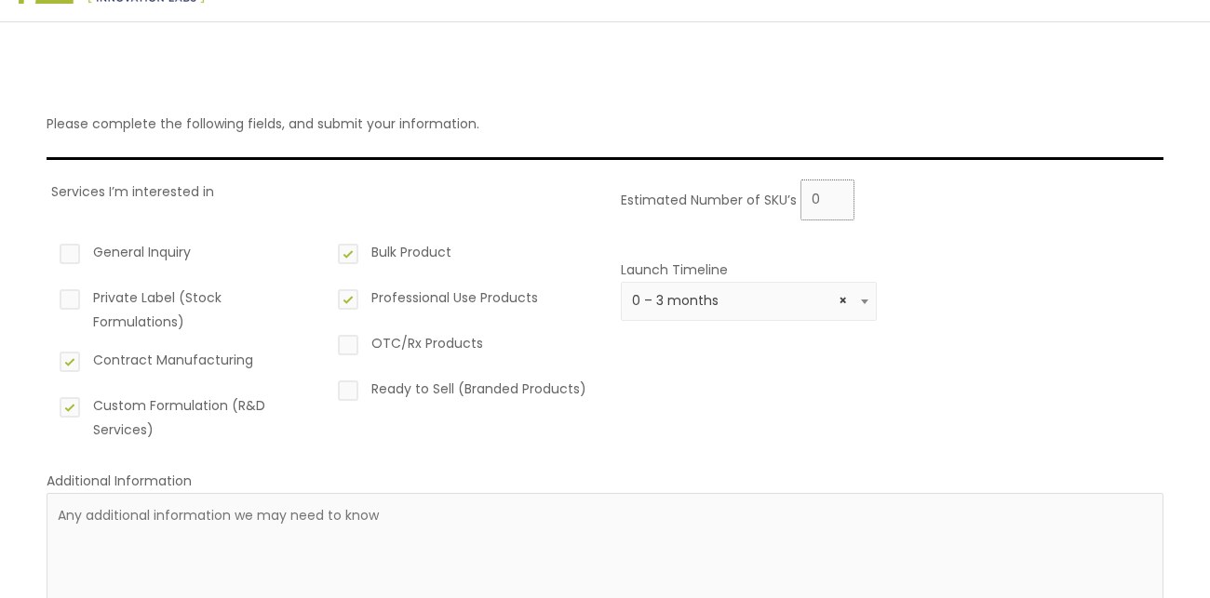
click at [837, 206] on input "0" at bounding box center [827, 200] width 54 height 41
click at [823, 200] on input "0" at bounding box center [827, 200] width 54 height 41
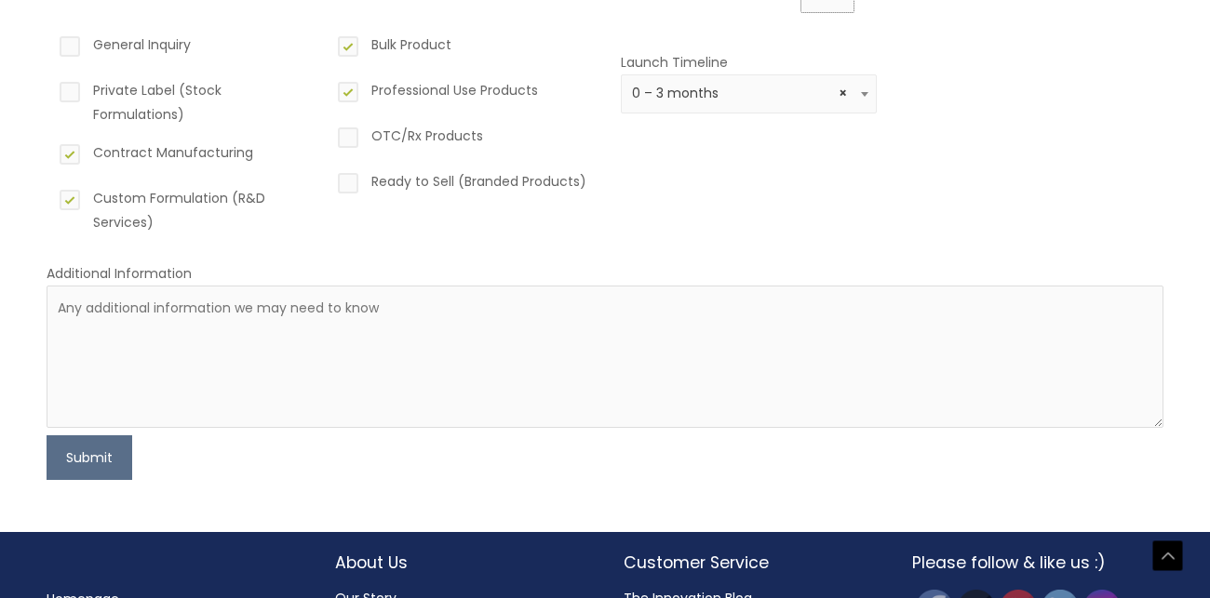
scroll to position [313, 0]
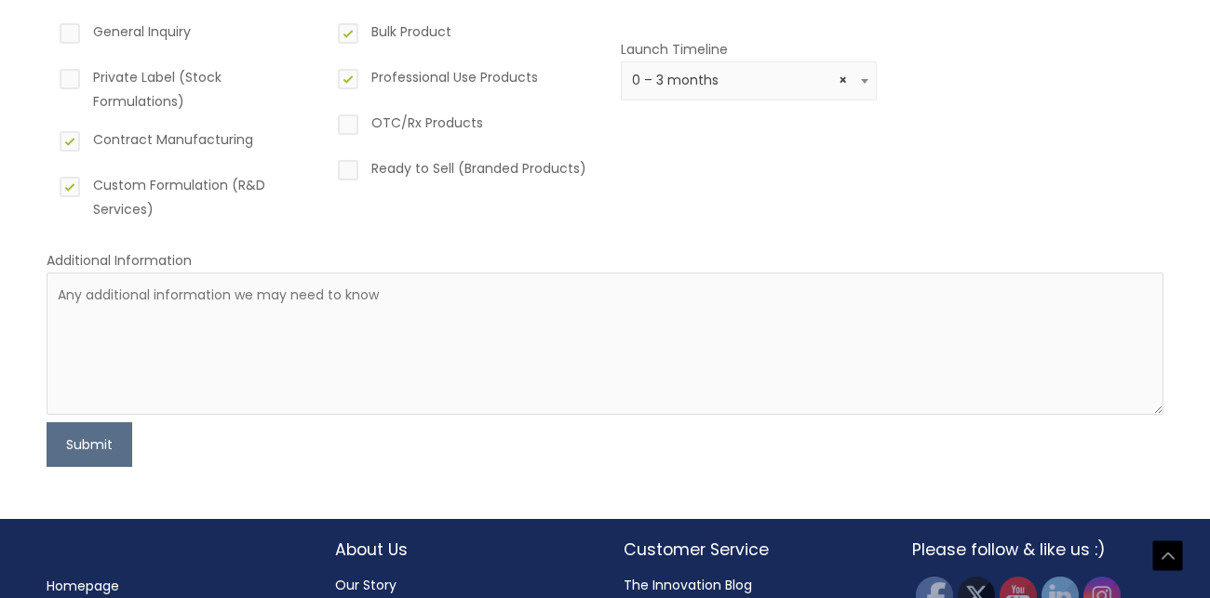
type input "100"
click at [157, 273] on textarea at bounding box center [605, 344] width 1117 height 142
paste textarea "From a young age, I was fascinated by the incredible power of nature to heal an…"
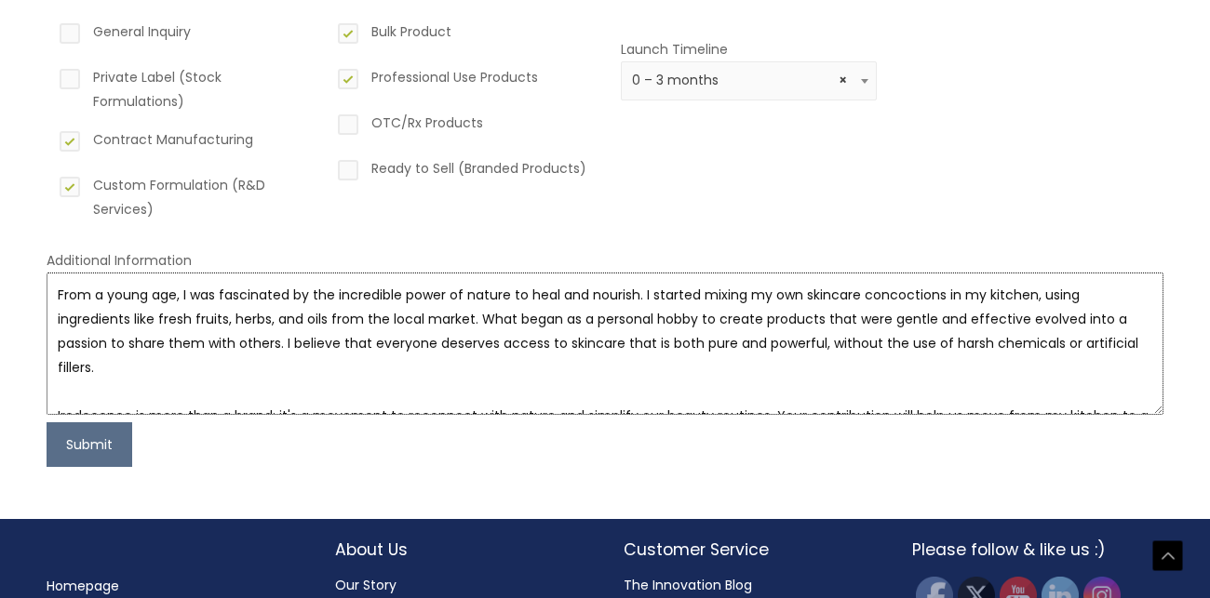
scroll to position [10, 0]
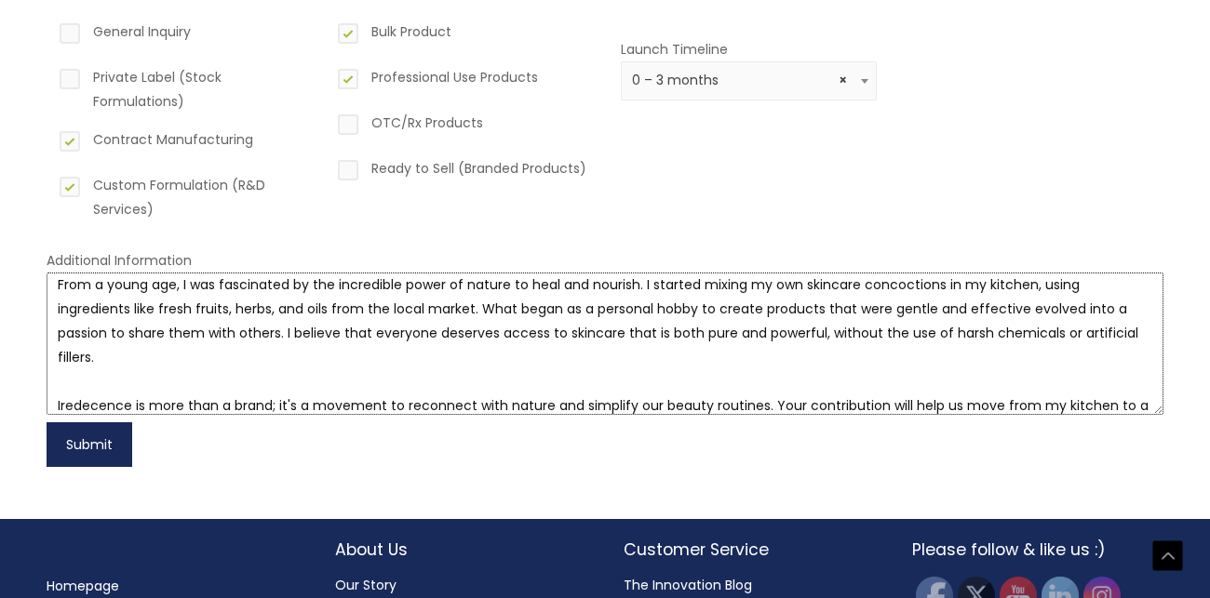
type textarea "From a young age, I was fascinated by the incredible power of nature to heal an…"
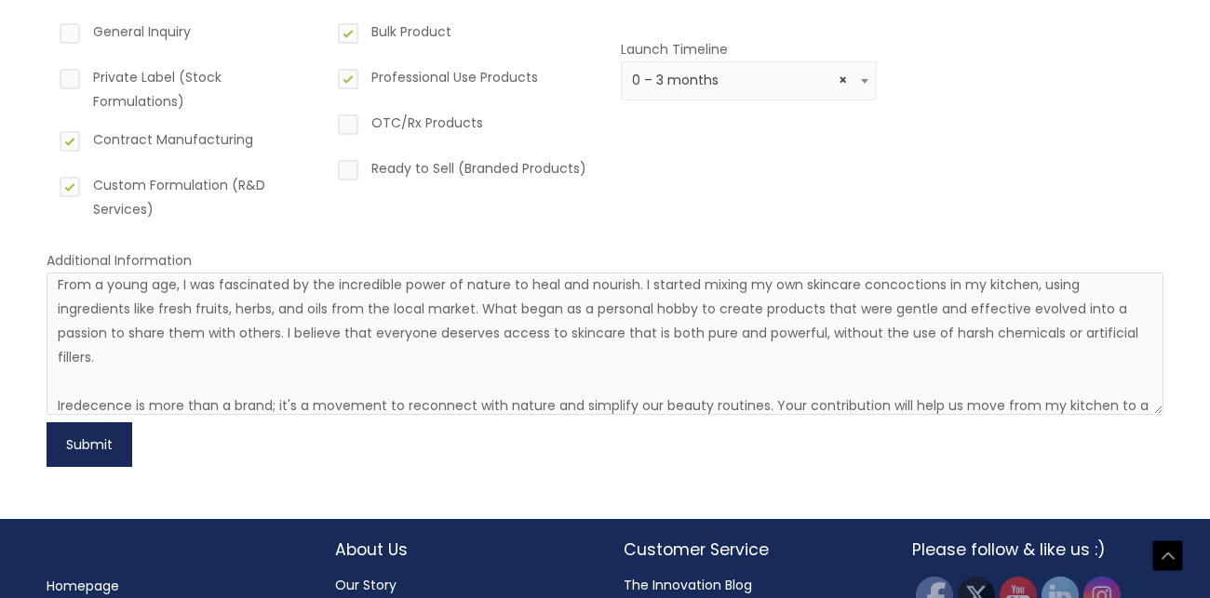
click at [113, 462] on button "Submit" at bounding box center [90, 444] width 86 height 45
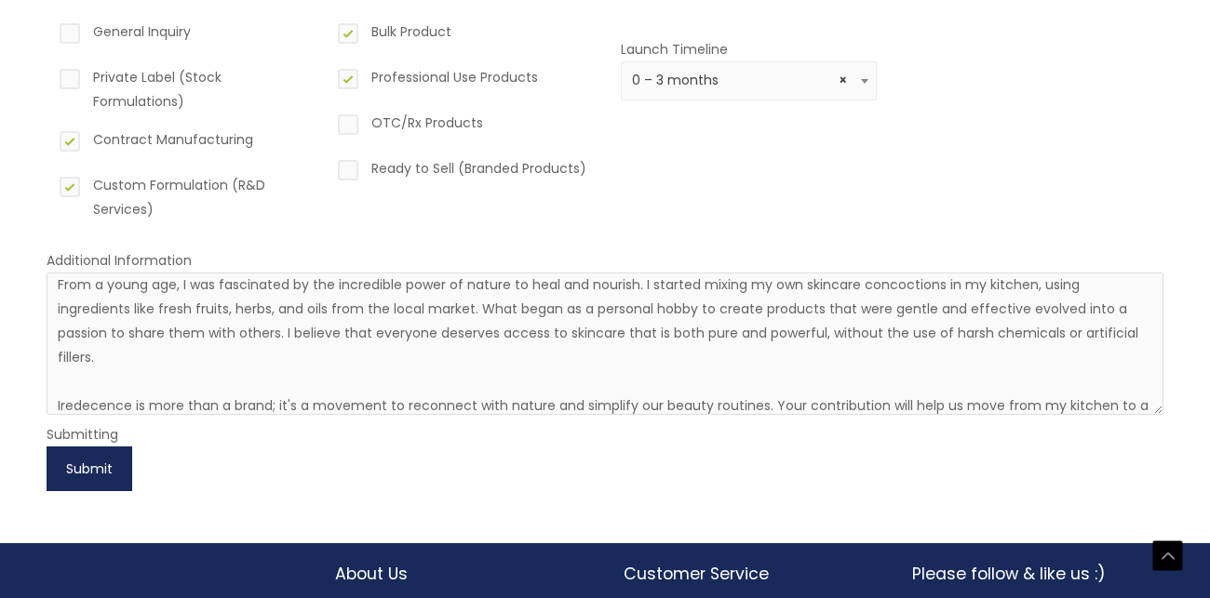
click at [113, 462] on button "Submit" at bounding box center [90, 469] width 86 height 45
click at [85, 462] on button "Submit" at bounding box center [90, 469] width 86 height 45
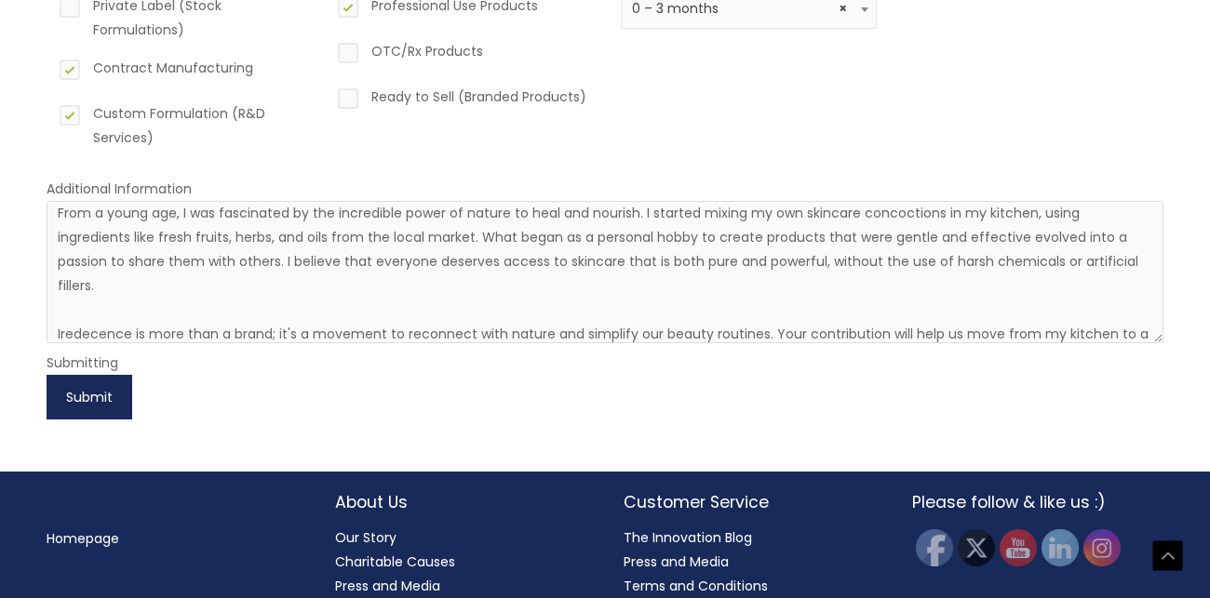
scroll to position [392, 0]
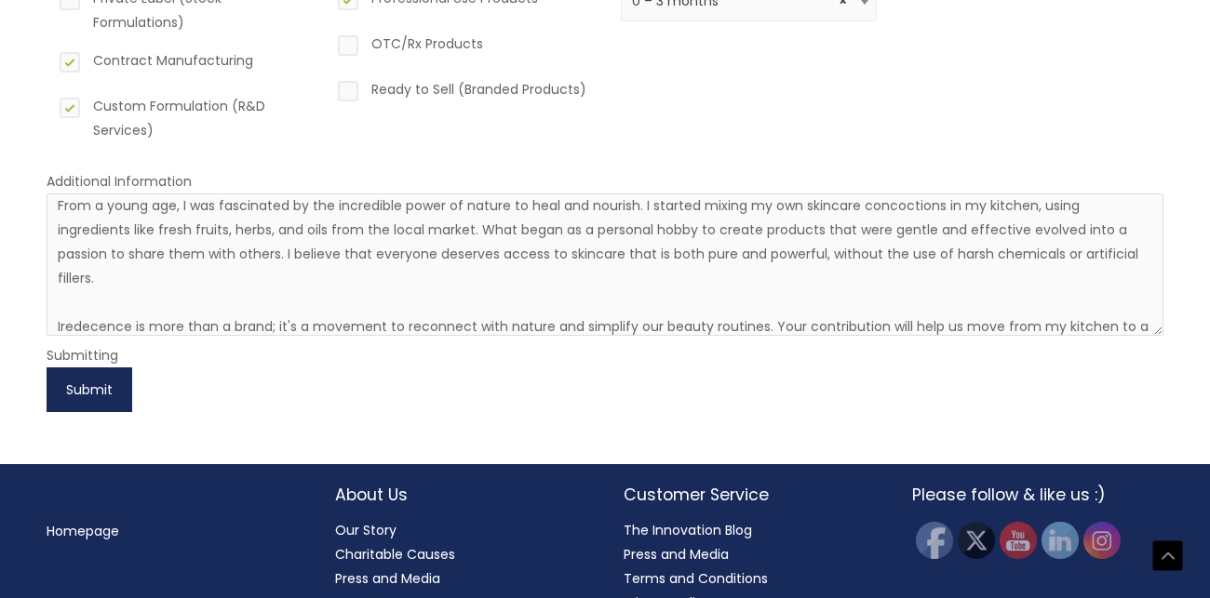
click at [86, 375] on button "Submit" at bounding box center [90, 390] width 86 height 45
click at [86, 377] on button "Submit" at bounding box center [90, 390] width 86 height 45
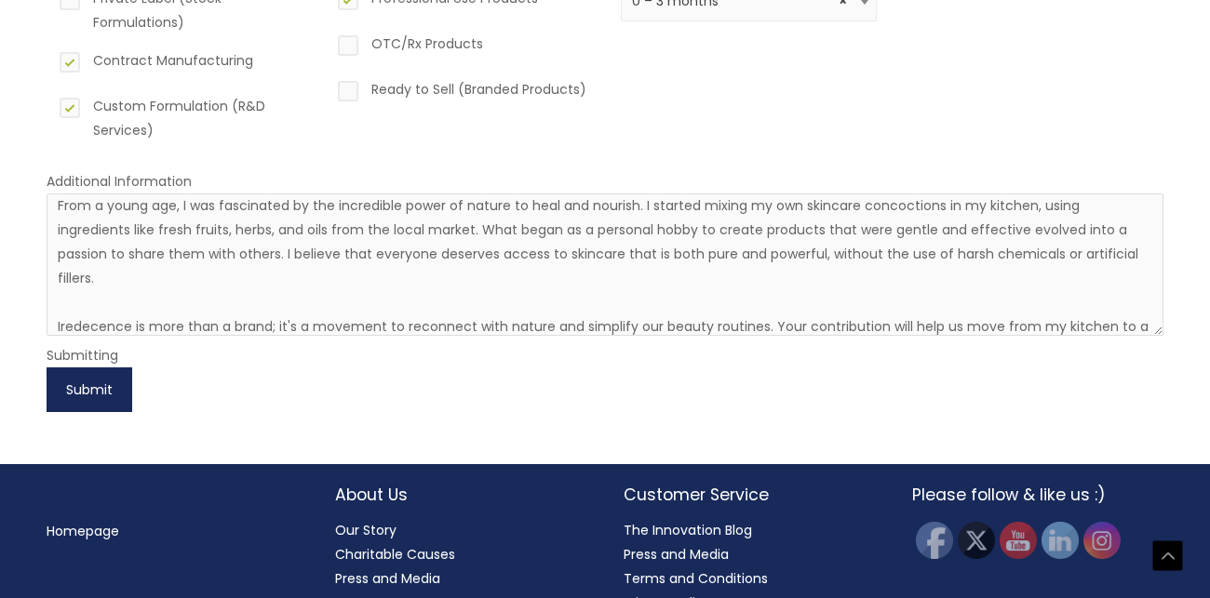
click at [94, 395] on button "Submit" at bounding box center [90, 390] width 86 height 45
click at [92, 395] on button "Submit" at bounding box center [90, 390] width 86 height 45
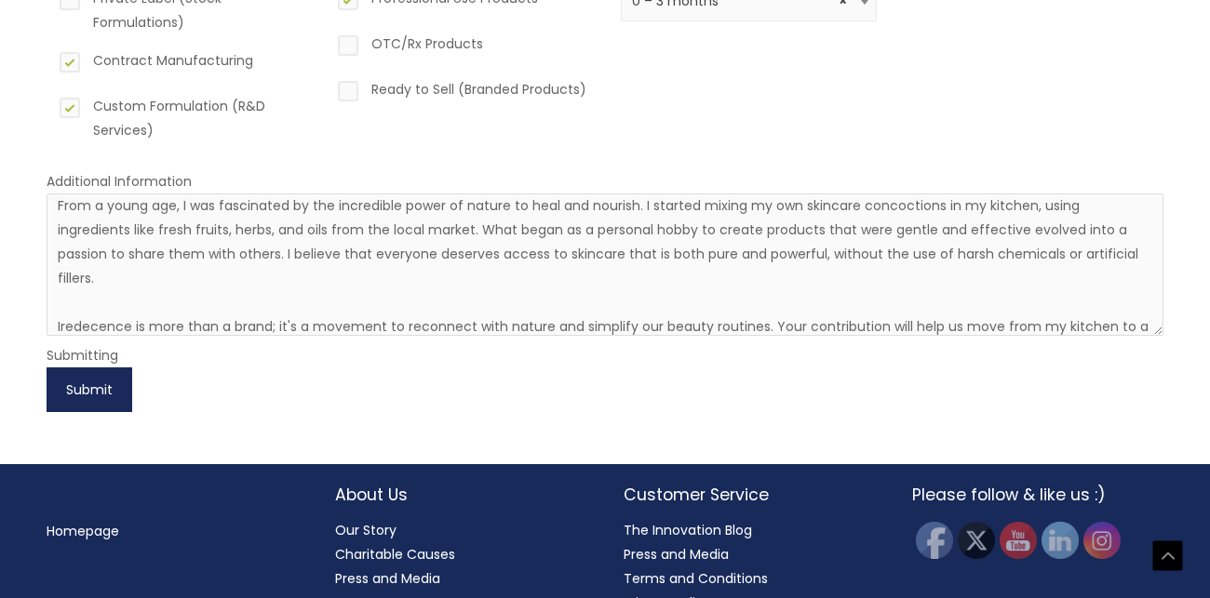
click at [92, 395] on button "Submit" at bounding box center [90, 390] width 86 height 45
click at [81, 394] on button "Submit" at bounding box center [90, 390] width 86 height 45
drag, startPoint x: 82, startPoint y: 374, endPoint x: 185, endPoint y: 443, distance: 124.1
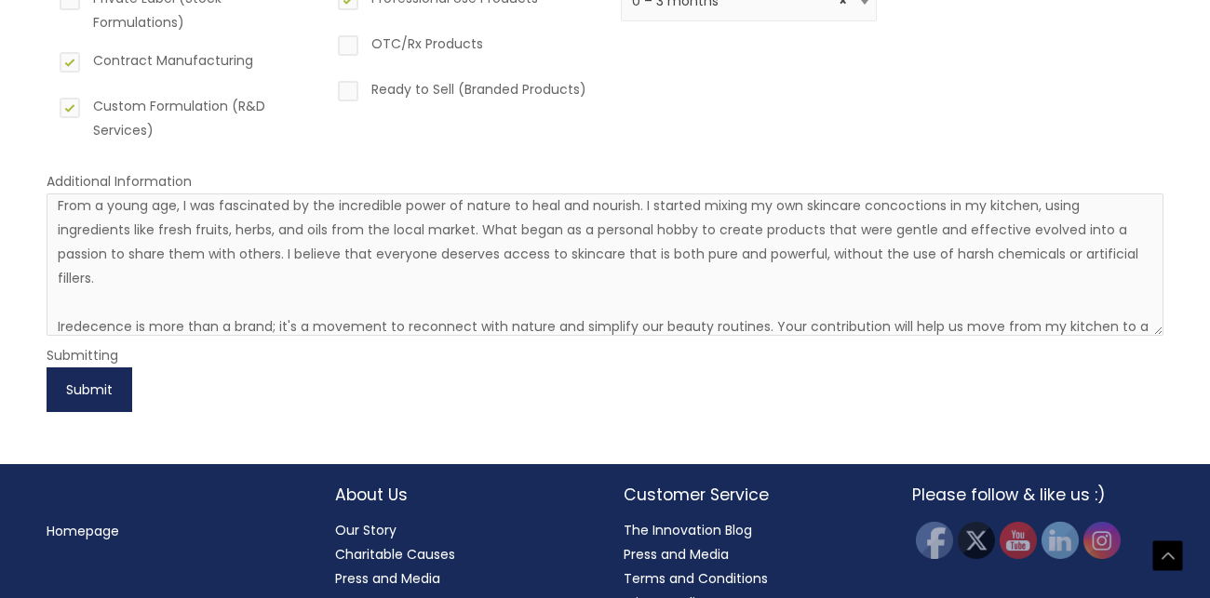
click at [185, 443] on div "Please complete the following fields, and submit your information. Services I’m…" at bounding box center [605, 93] width 1154 height 741
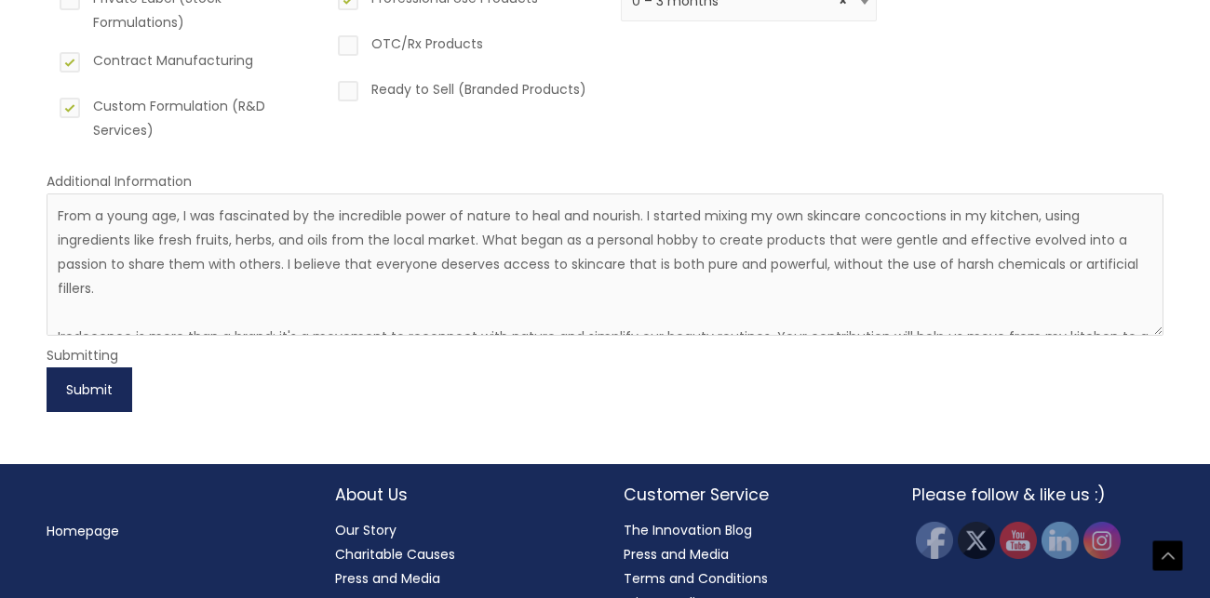
scroll to position [23, 0]
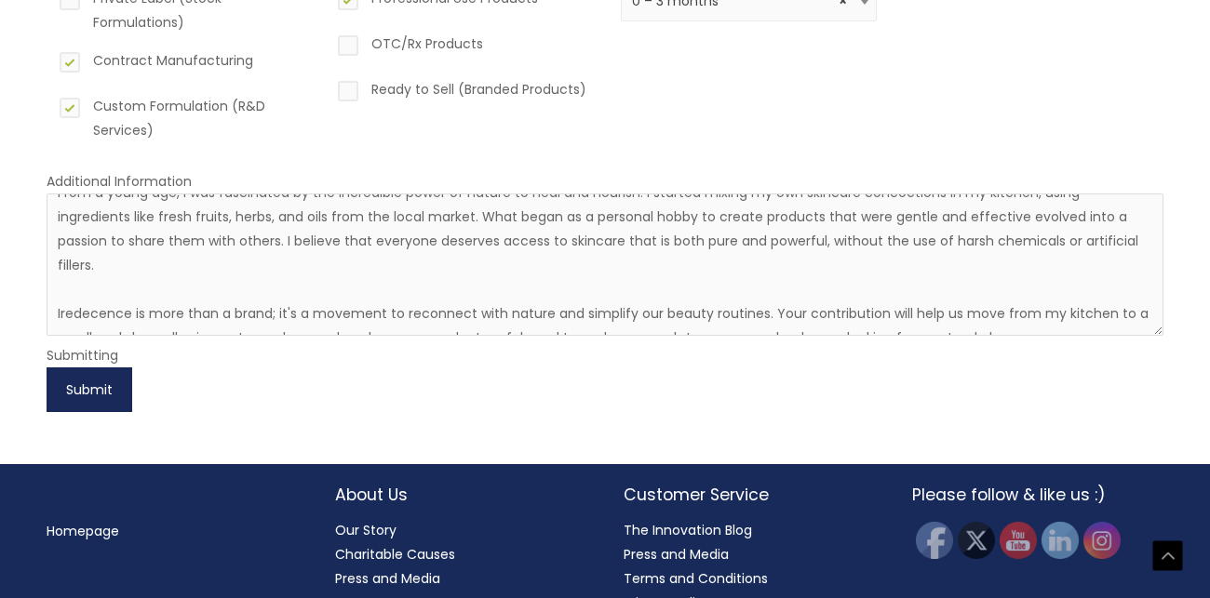
click at [74, 381] on button "Submit" at bounding box center [90, 390] width 86 height 45
click at [75, 382] on button "Submit" at bounding box center [90, 390] width 86 height 45
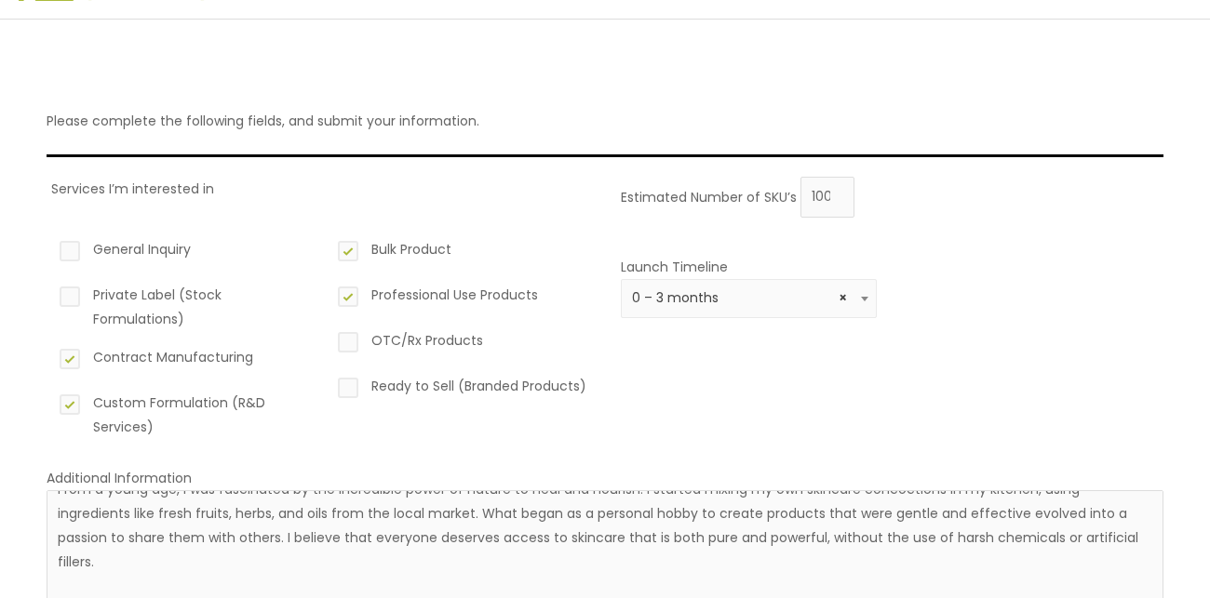
scroll to position [98, 0]
click at [101, 234] on label "General Inquiry" at bounding box center [184, 250] width 256 height 32
click at [49, 234] on input "General Inquiry" at bounding box center [43, 240] width 12 height 12
checkbox input "true"
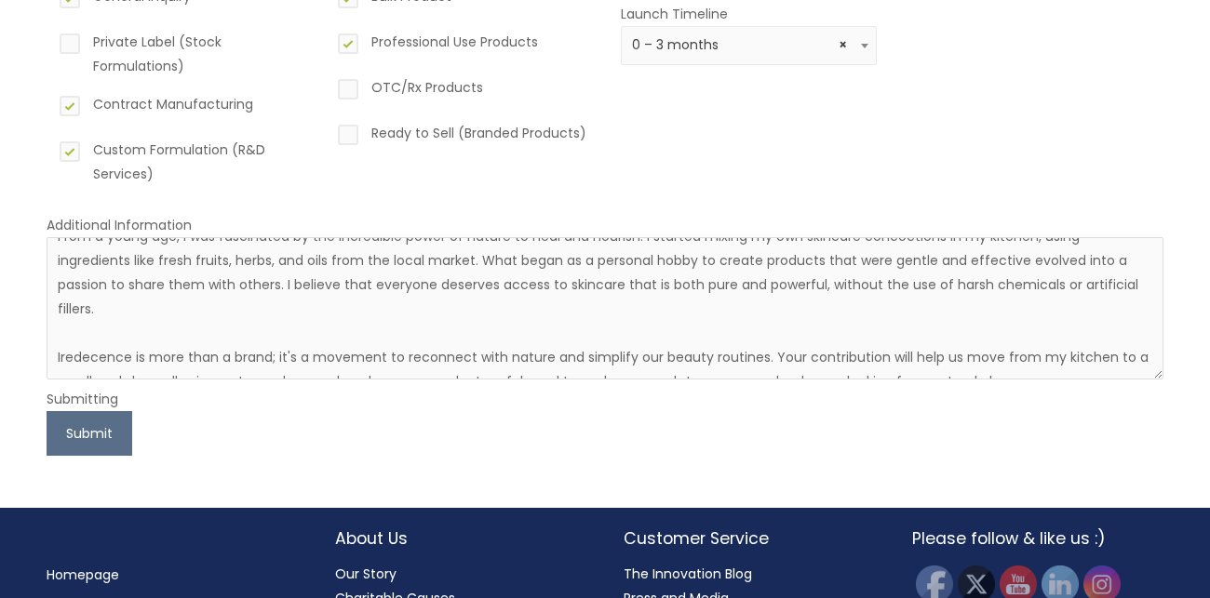
scroll to position [427, 0]
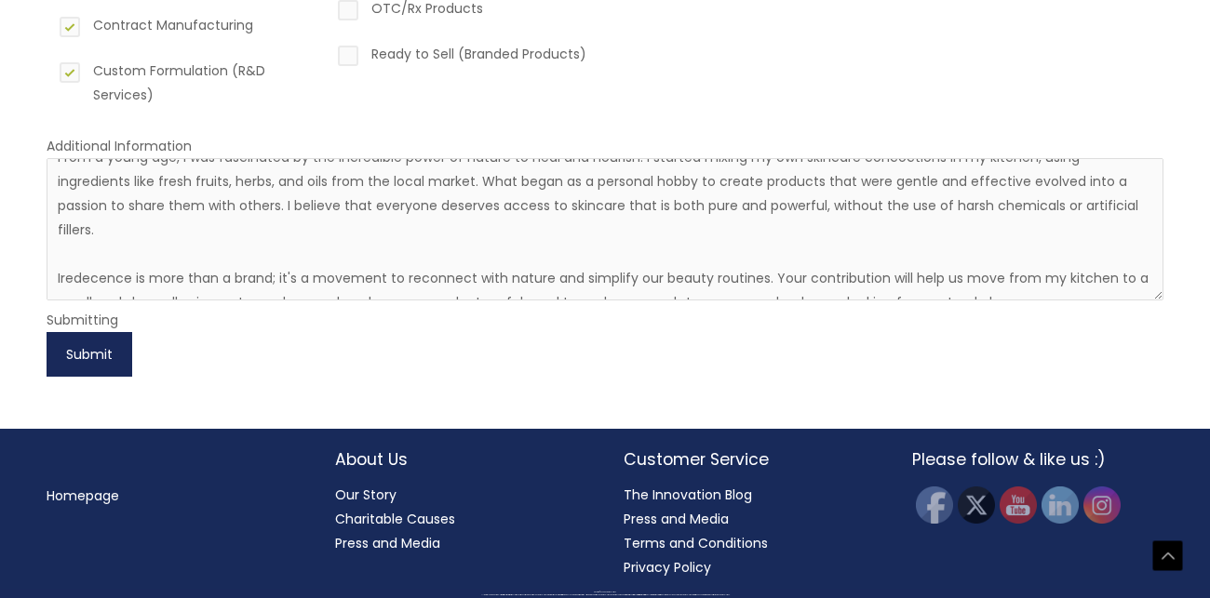
click at [92, 355] on button "Submit" at bounding box center [90, 354] width 86 height 45
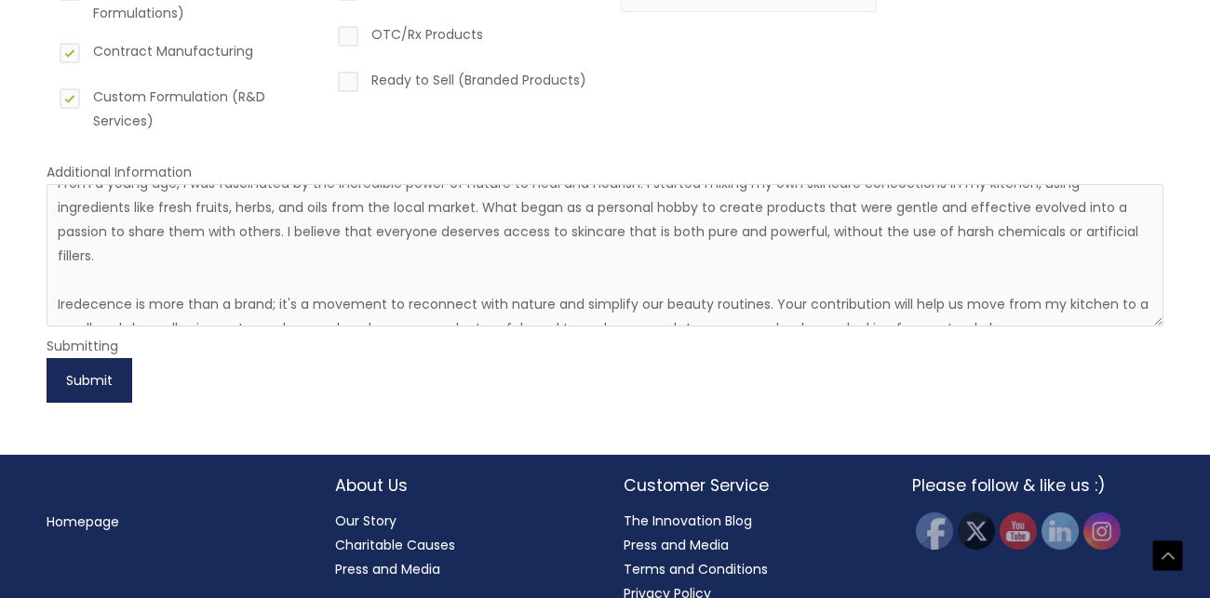
scroll to position [411, 0]
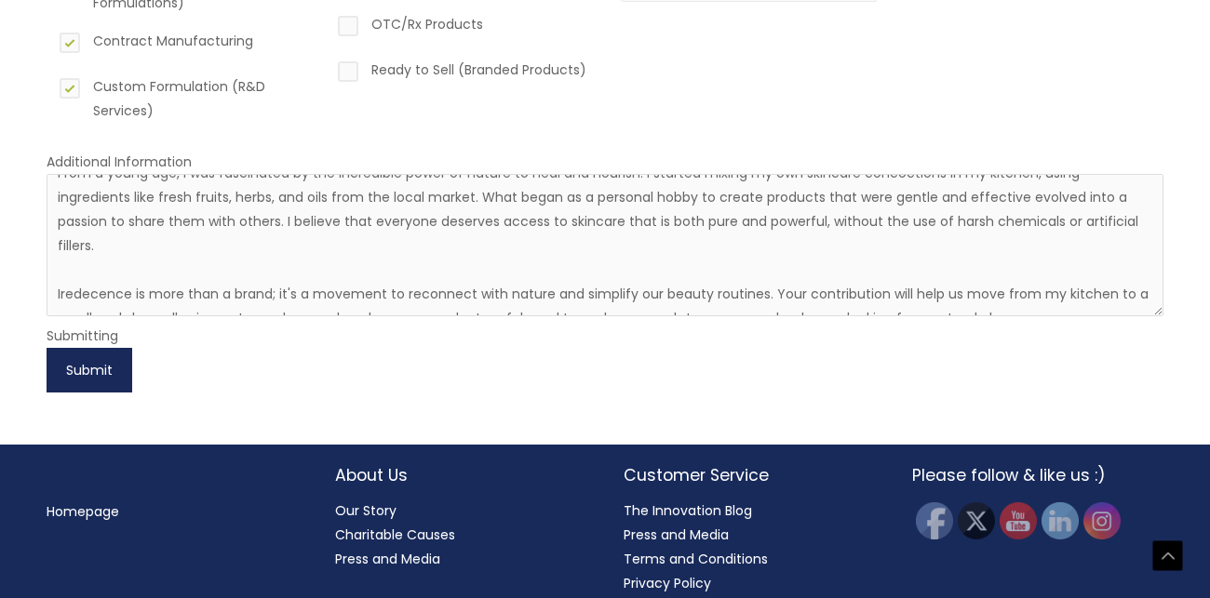
click at [92, 355] on button "Submit" at bounding box center [90, 370] width 86 height 45
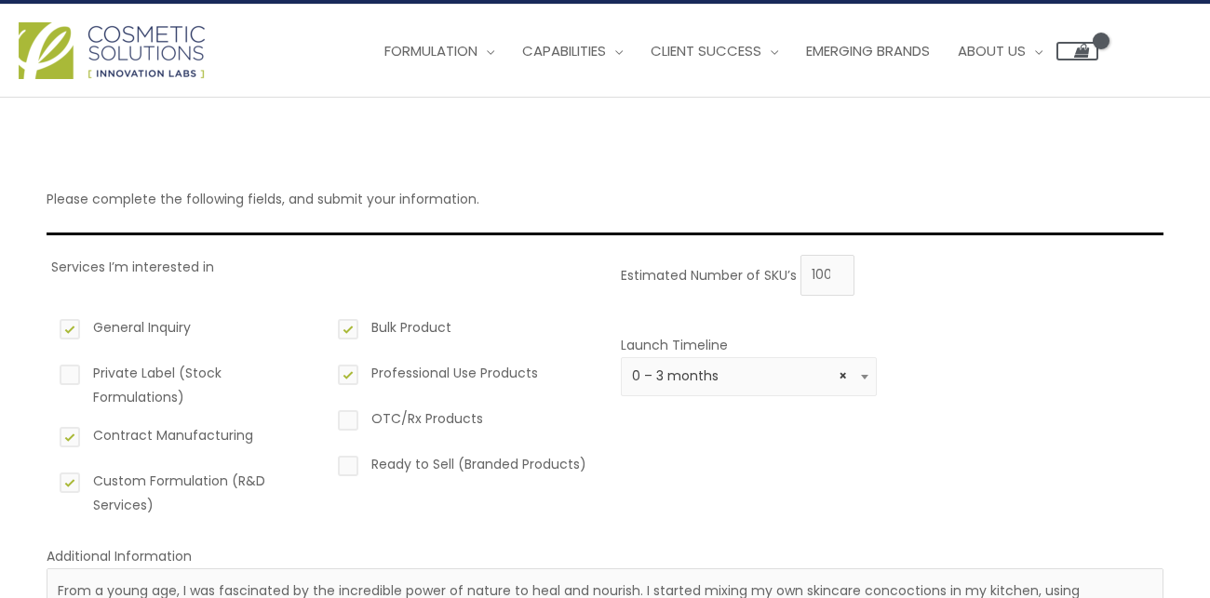
scroll to position [0, 0]
